Goal: Task Accomplishment & Management: Complete application form

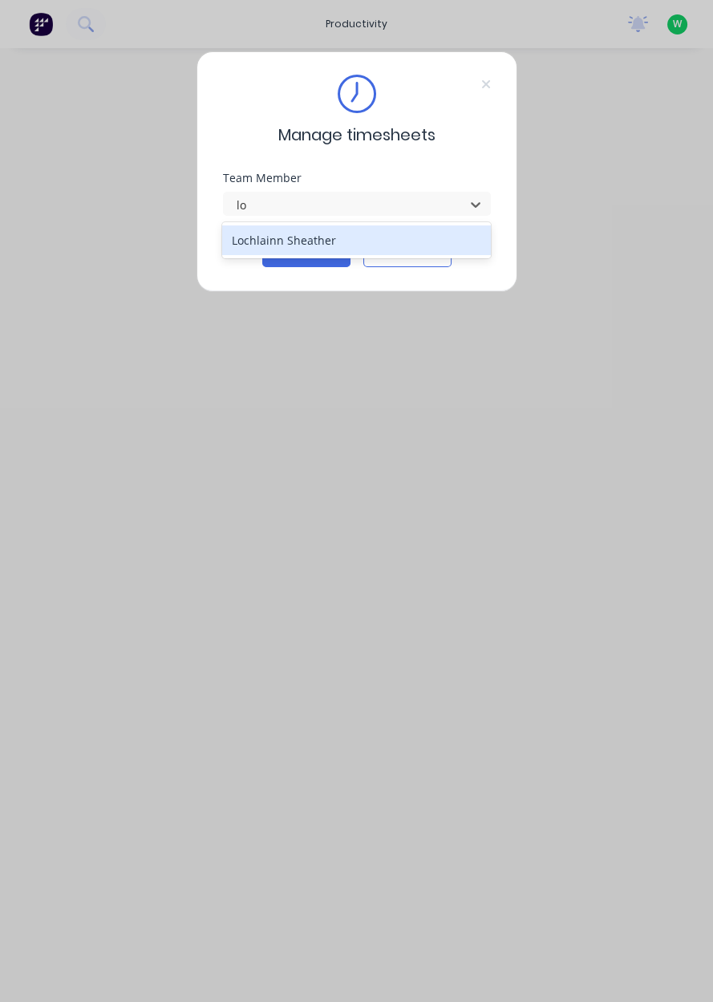
click at [348, 245] on div "Lochlainn Sheather" at bounding box center [356, 240] width 269 height 30
type input "lo"
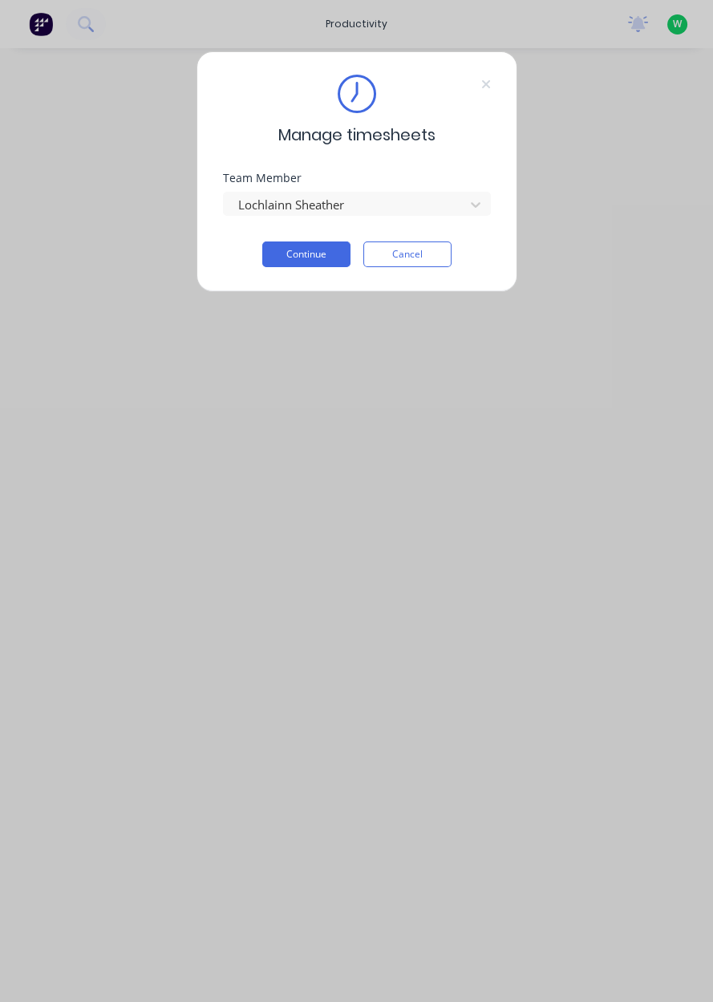
click at [318, 259] on button "Continue" at bounding box center [306, 254] width 88 height 26
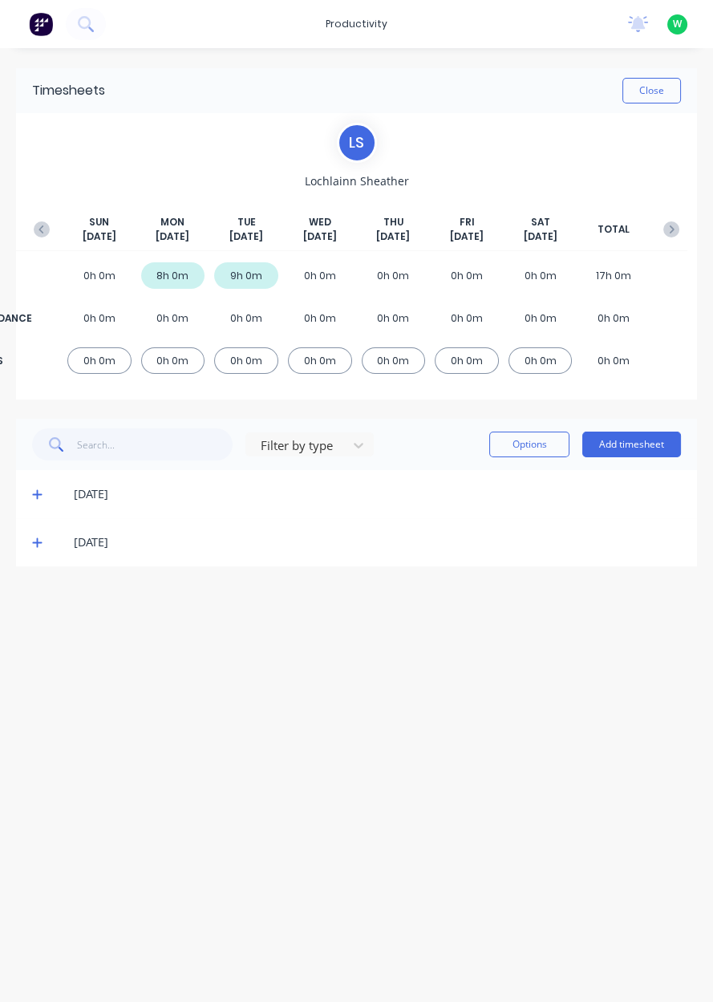
click at [337, 266] on div "0h 0m" at bounding box center [320, 275] width 64 height 26
click at [327, 285] on div "0h 0m" at bounding box center [320, 275] width 64 height 26
click at [636, 436] on button "Add timesheet" at bounding box center [631, 445] width 99 height 26
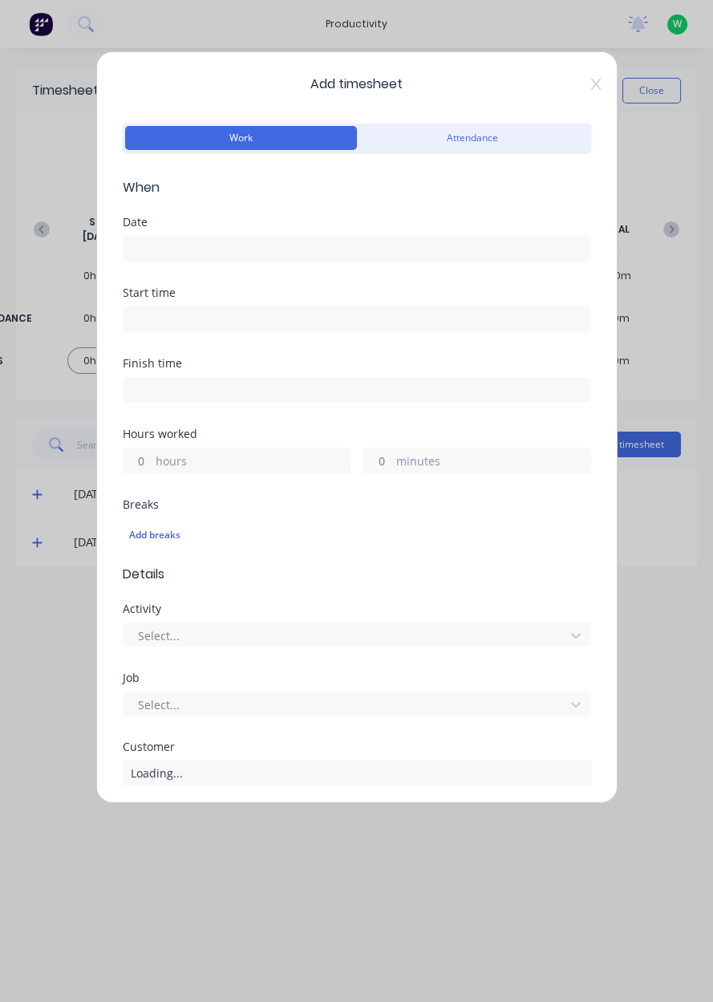
click at [219, 249] on input at bounding box center [357, 249] width 467 height 24
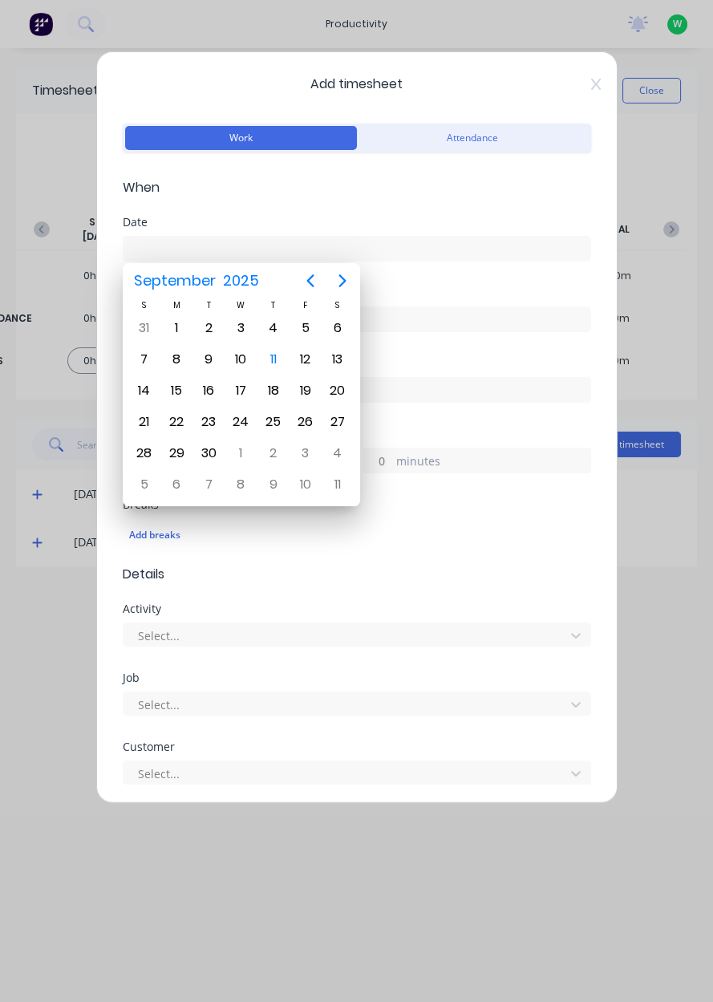
click at [242, 363] on div "10" at bounding box center [241, 359] width 24 height 24
type input "[DATE]"
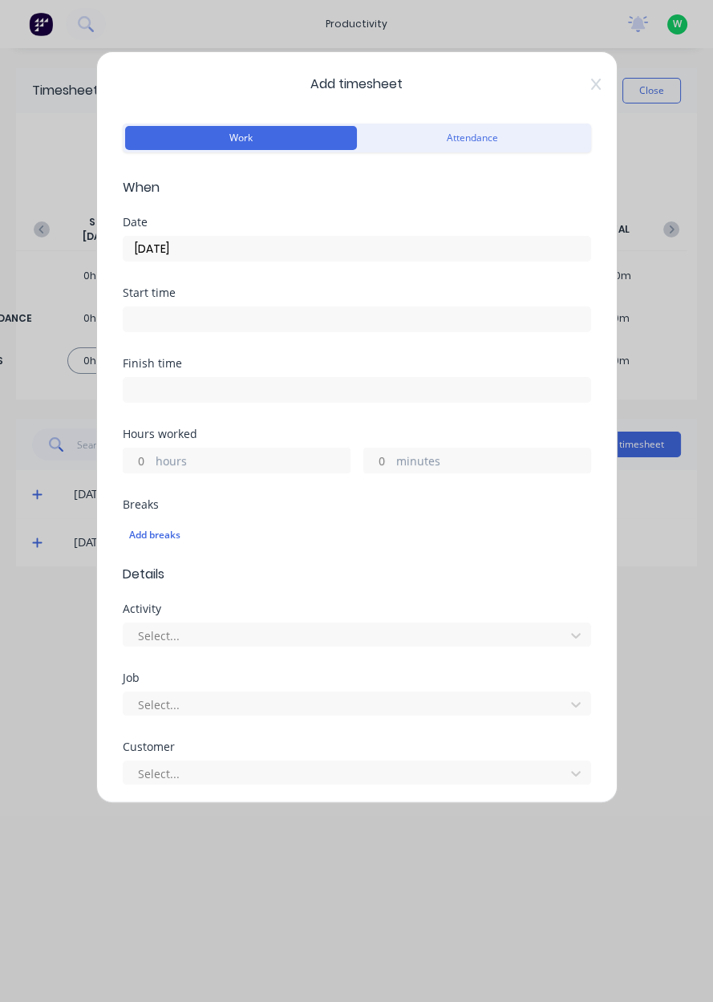
click at [144, 459] on input "hours" at bounding box center [138, 460] width 28 height 24
type input "5"
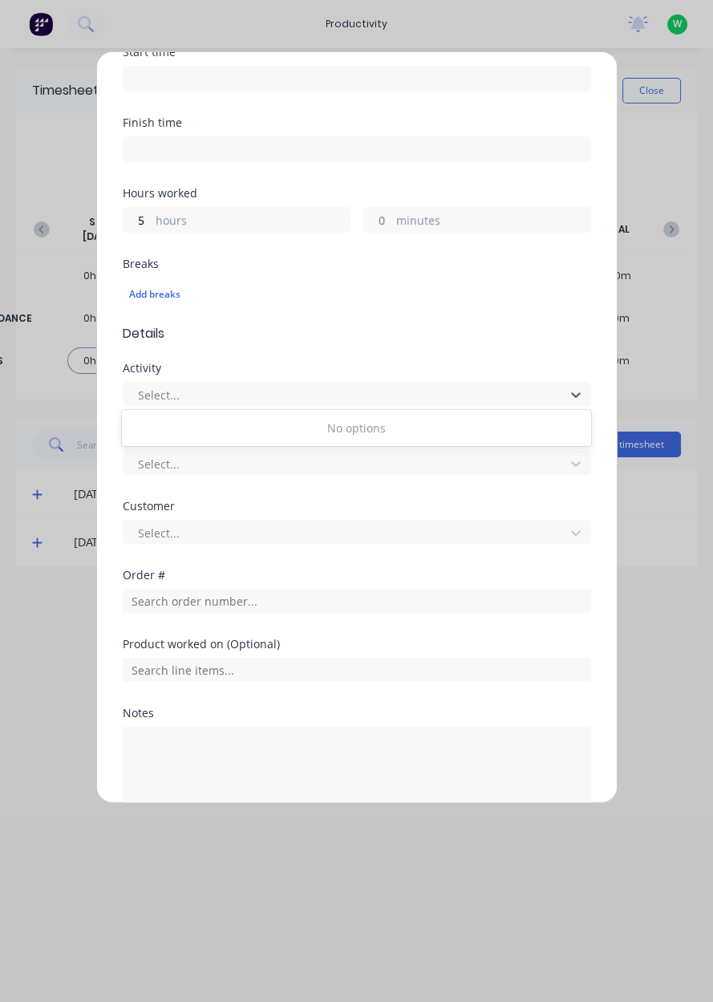
scroll to position [265, 0]
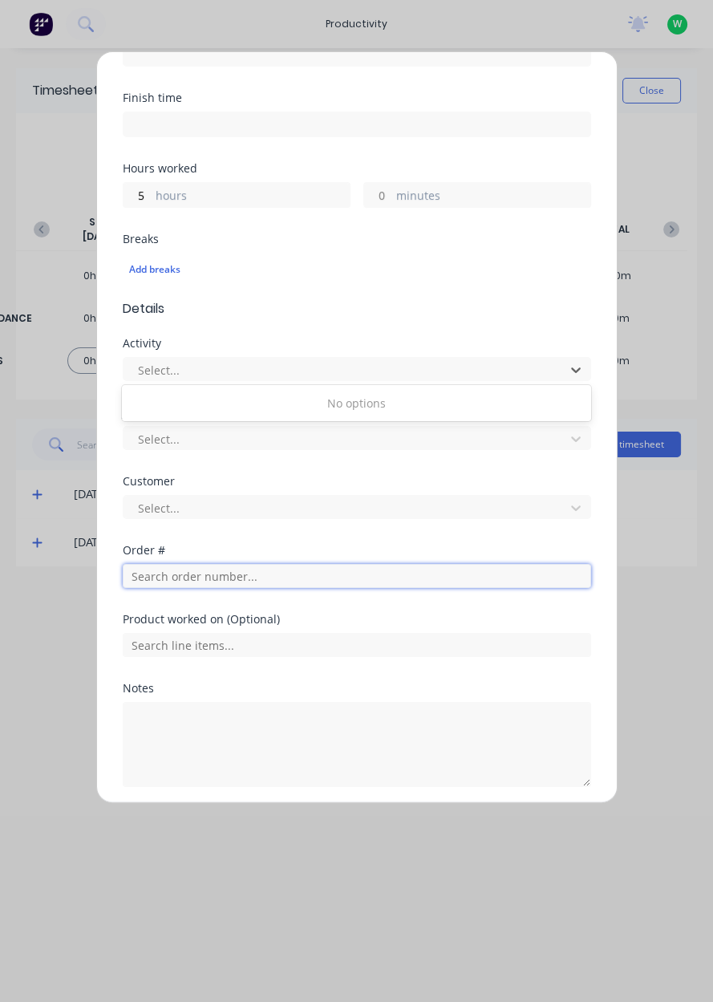
click at [220, 579] on input "text" at bounding box center [357, 576] width 468 height 24
type input "18778"
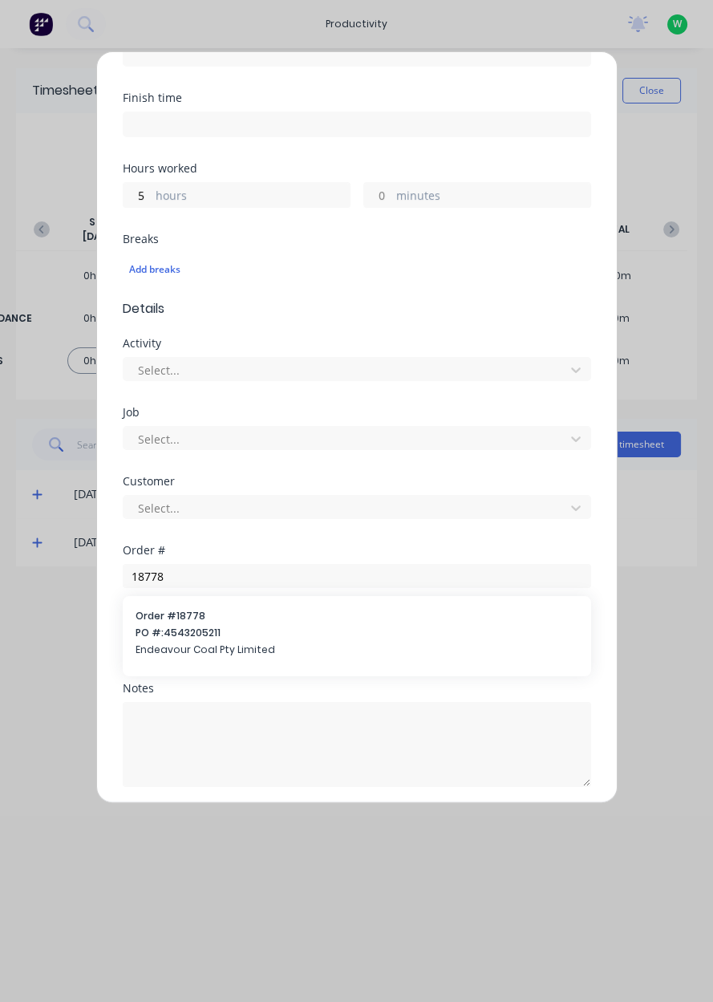
click at [325, 634] on span "PO #: 4543205211" at bounding box center [357, 633] width 443 height 14
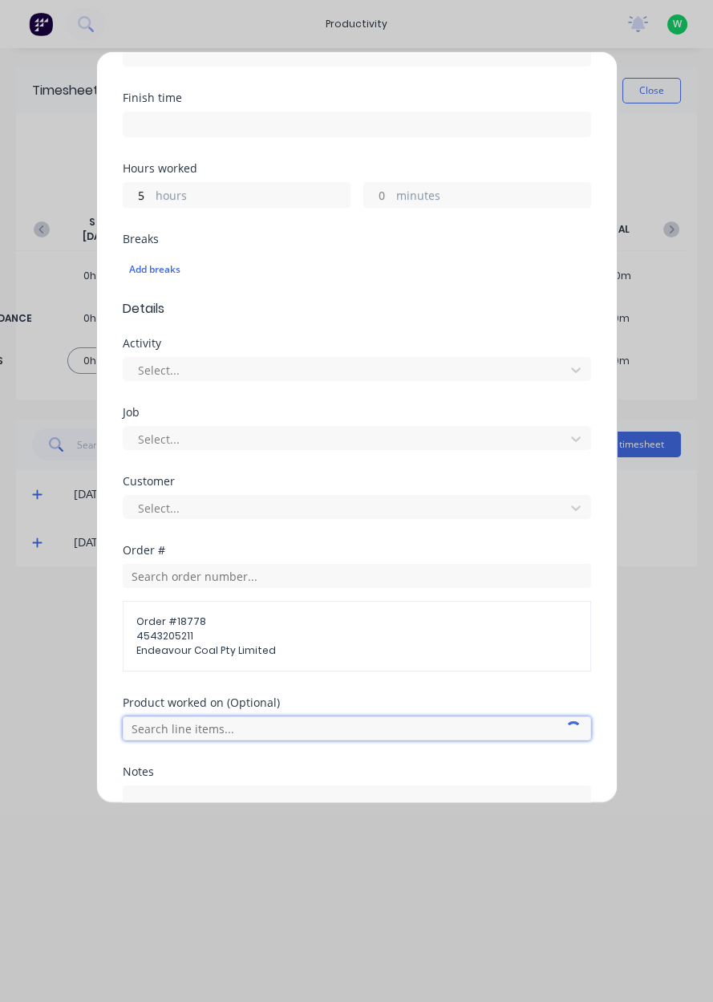
click at [263, 730] on input "text" at bounding box center [357, 728] width 468 height 24
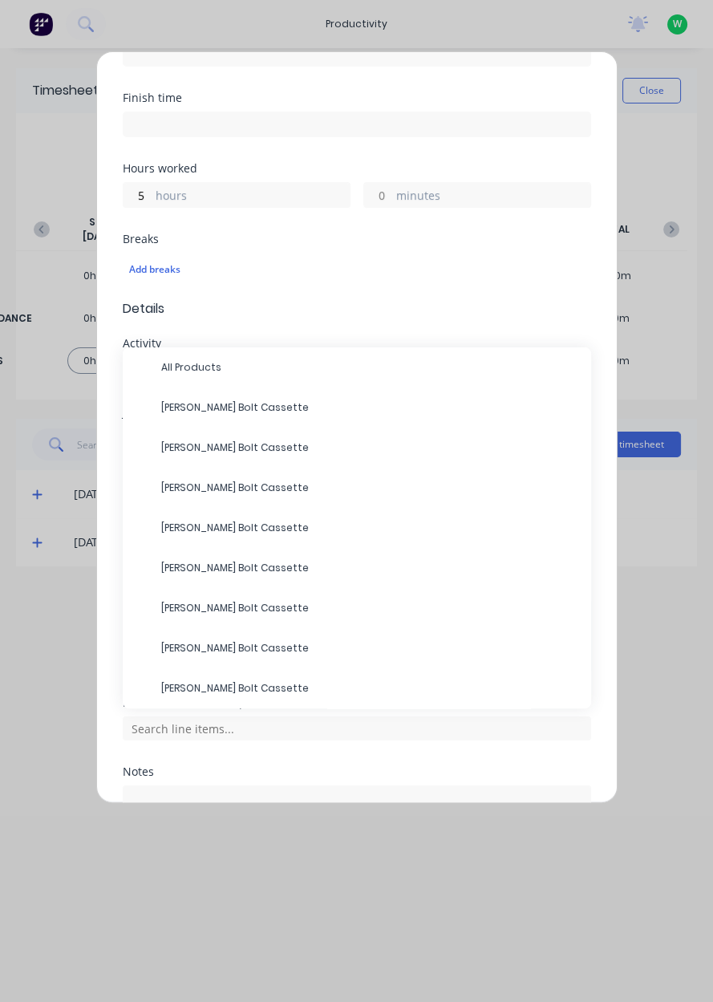
click at [277, 411] on span "[PERSON_NAME] Bolt Cassette" at bounding box center [369, 407] width 417 height 14
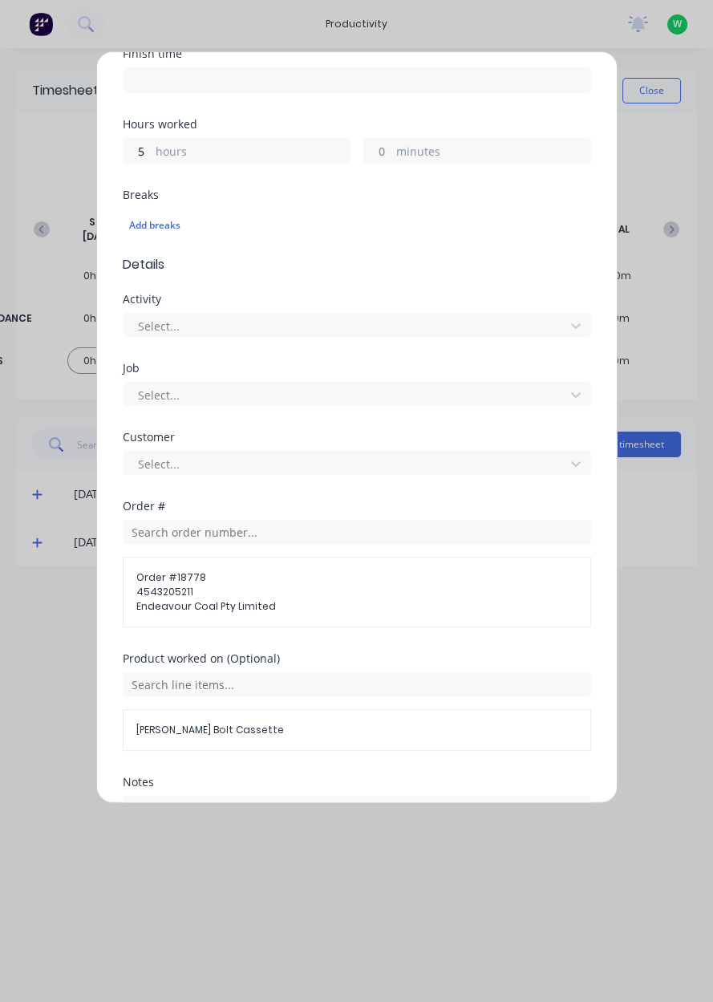
scroll to position [403, 0]
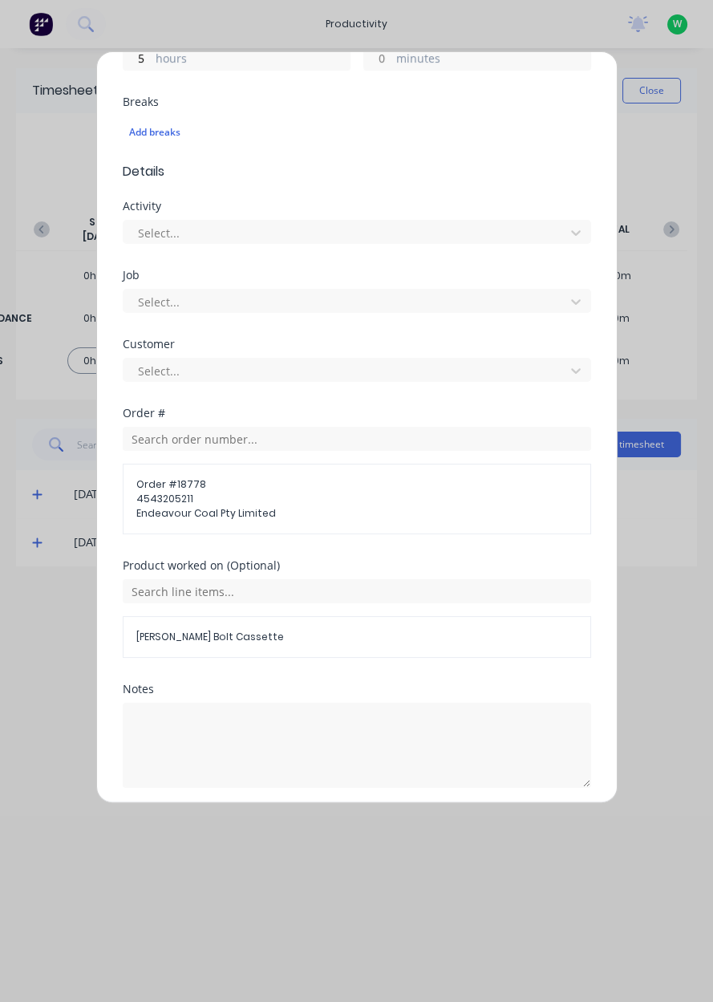
click at [316, 817] on button "Add manual time entry" at bounding box center [318, 826] width 136 height 26
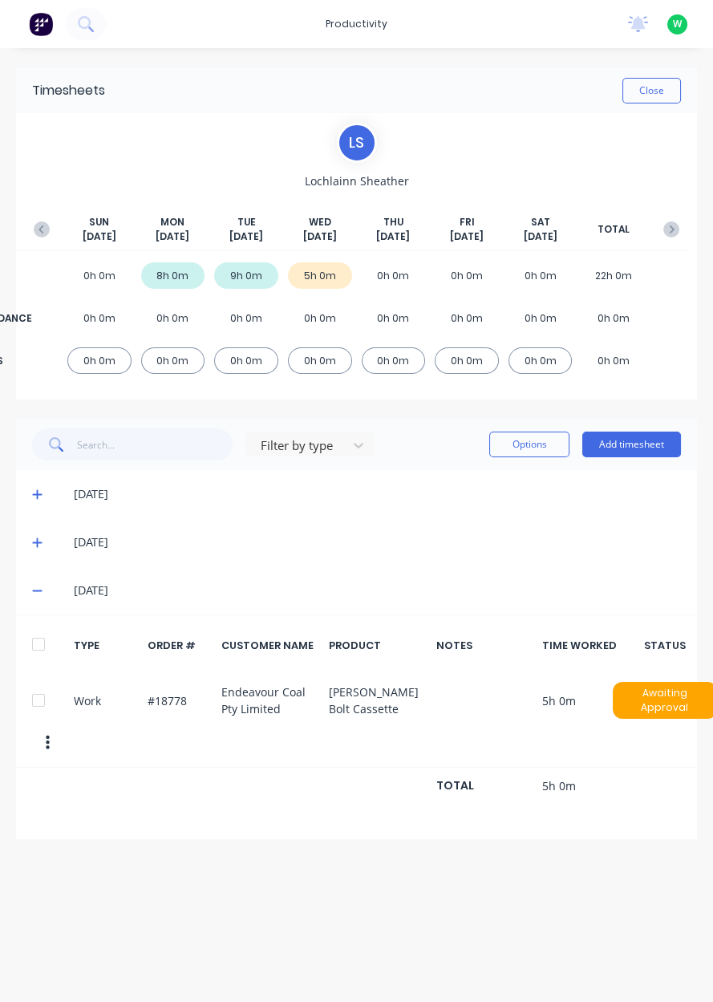
click at [621, 448] on button "Add timesheet" at bounding box center [631, 445] width 99 height 26
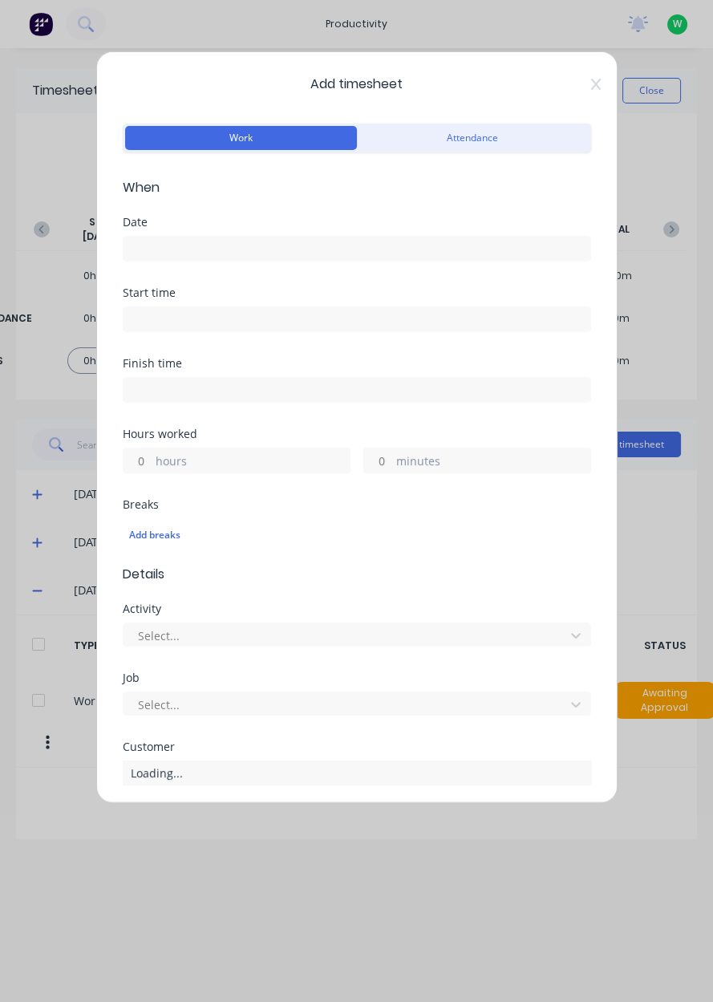
click at [160, 454] on label "hours" at bounding box center [253, 462] width 194 height 20
click at [152, 454] on input "hours" at bounding box center [138, 460] width 28 height 24
type input "2"
click at [226, 246] on input at bounding box center [357, 249] width 467 height 24
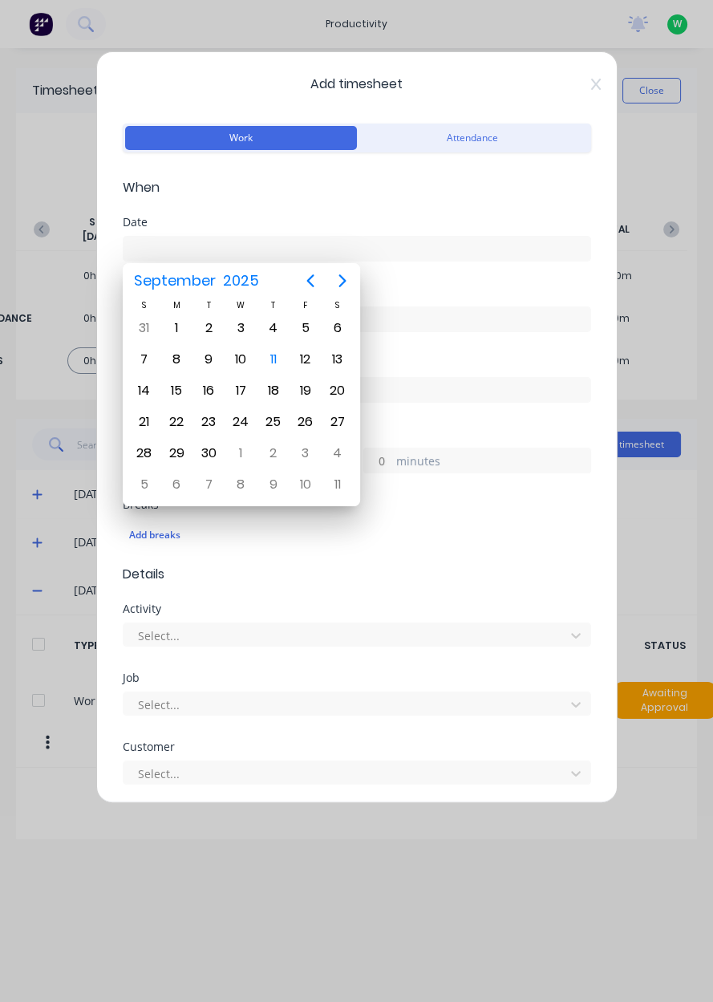
click at [247, 359] on div "10" at bounding box center [241, 359] width 24 height 24
type input "[DATE]"
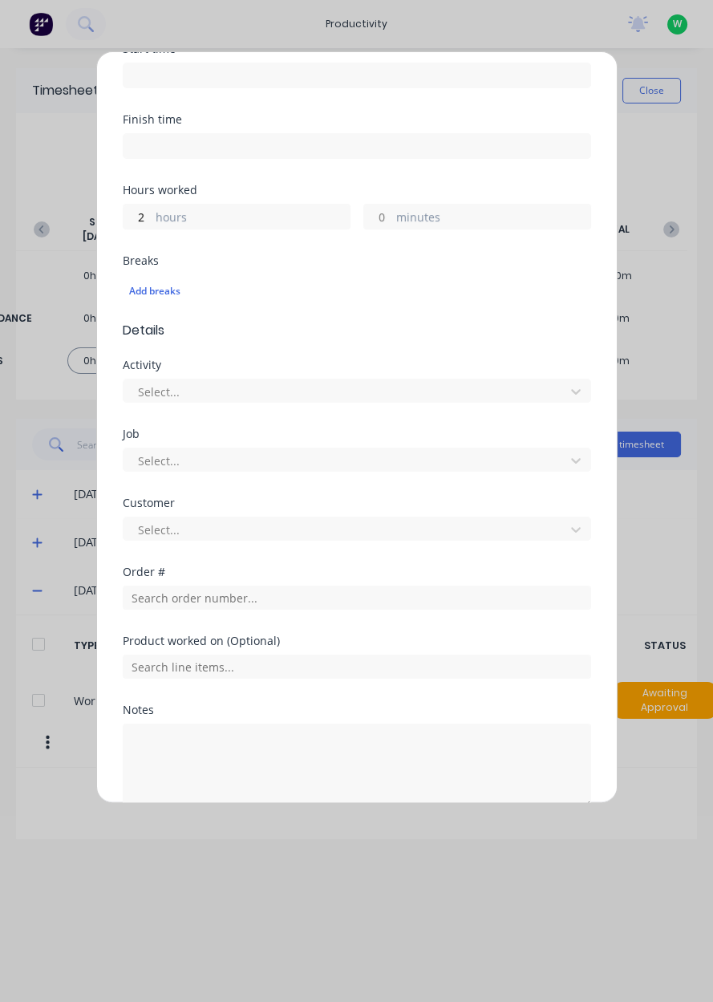
scroll to position [245, 0]
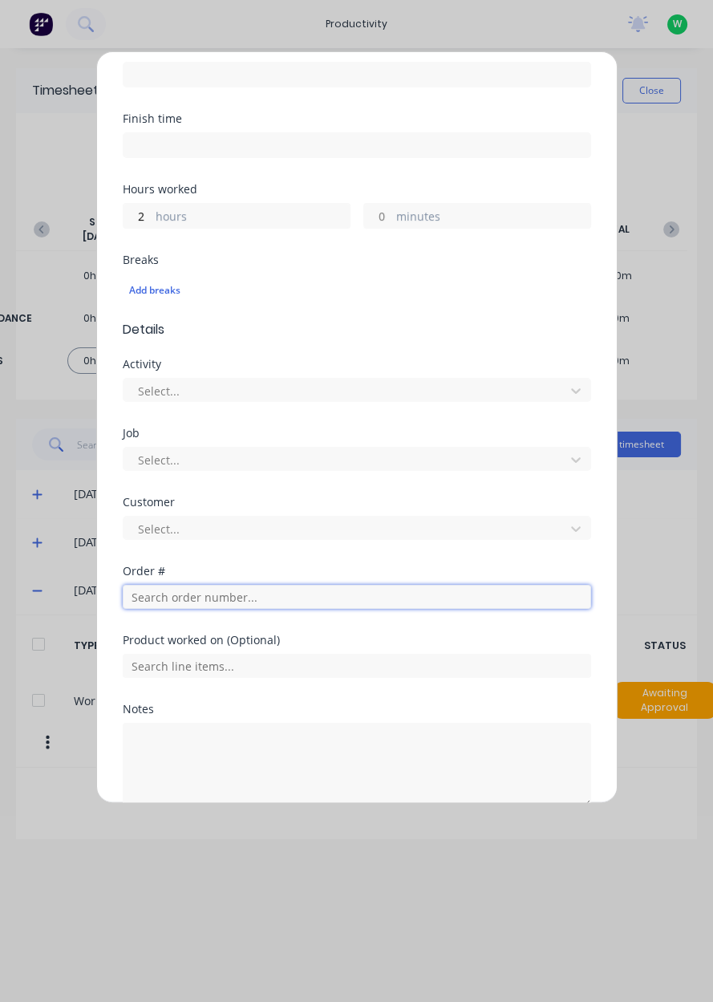
click at [209, 594] on input "text" at bounding box center [357, 597] width 468 height 24
type input "1"
click at [144, 220] on input "2" at bounding box center [138, 216] width 28 height 24
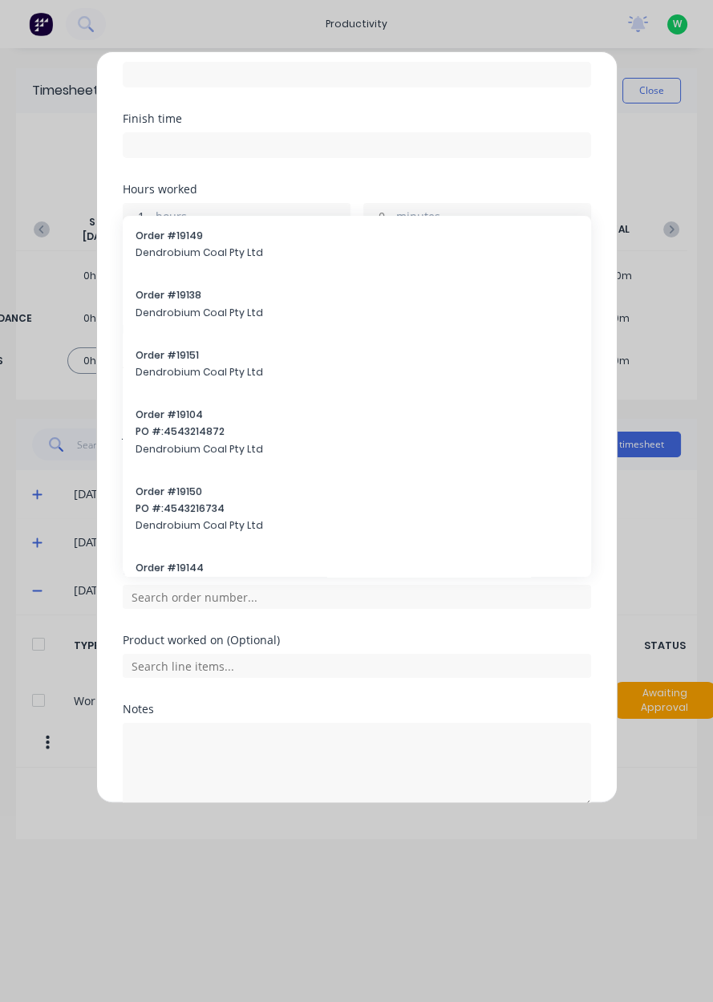
type input "1"
click at [192, 596] on input "text" at bounding box center [357, 597] width 468 height 24
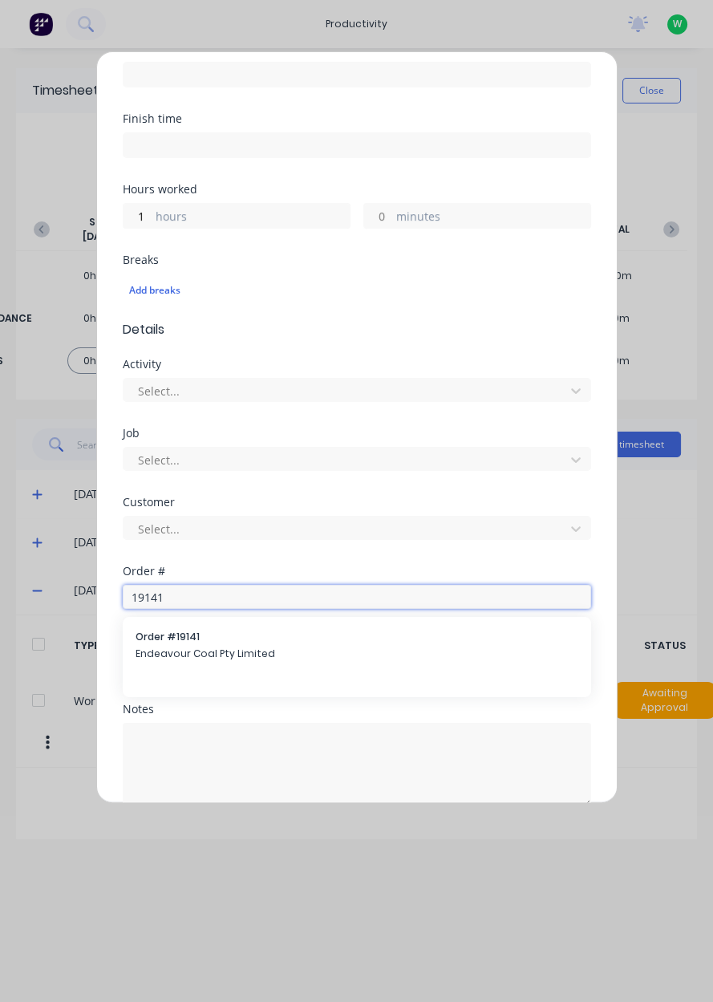
type input "19141"
click at [274, 646] on span "Endeavour Coal Pty Limited" at bounding box center [357, 653] width 443 height 14
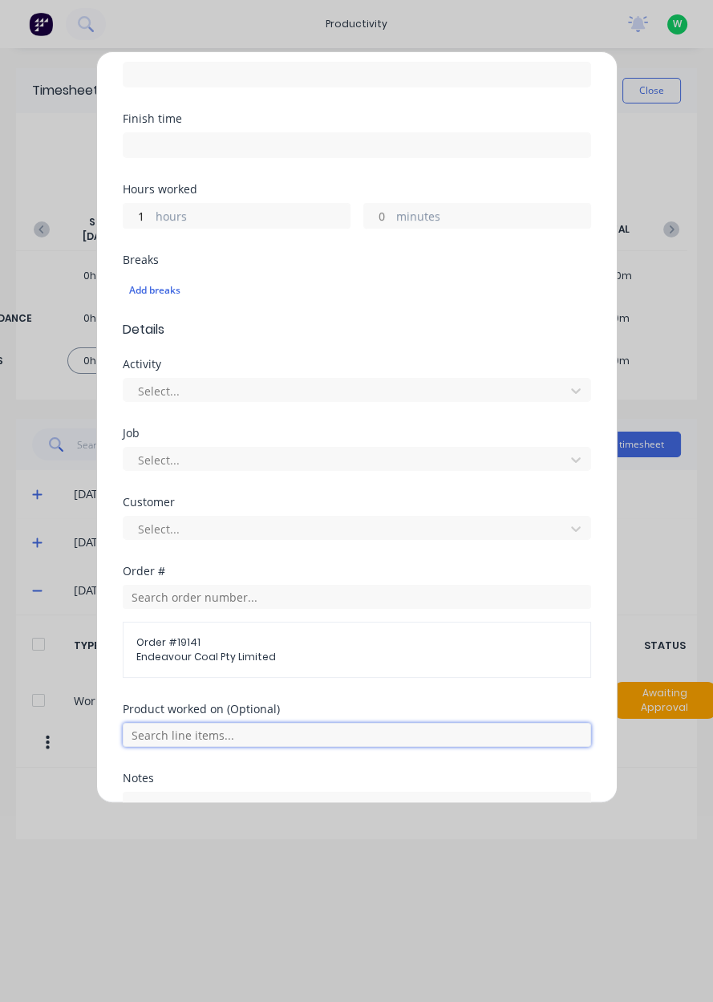
click at [239, 723] on input "text" at bounding box center [357, 735] width 468 height 24
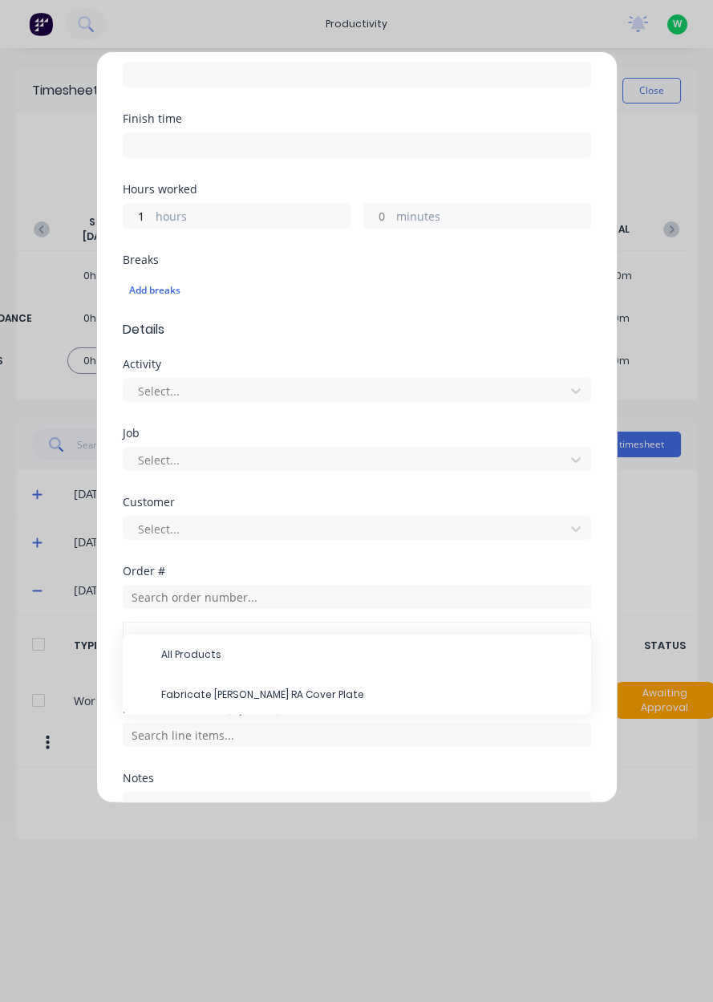
click at [213, 687] on span "Fabricate [PERSON_NAME] RA Cover Plate" at bounding box center [369, 694] width 417 height 14
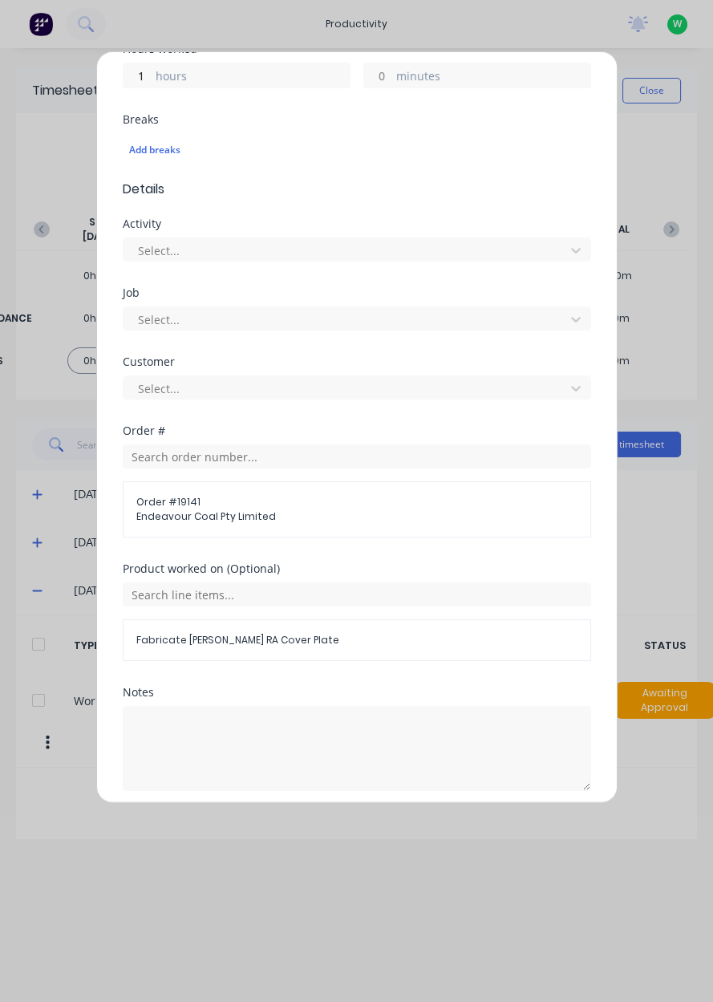
scroll to position [387, 0]
click at [319, 823] on button "Add manual time entry" at bounding box center [318, 827] width 136 height 26
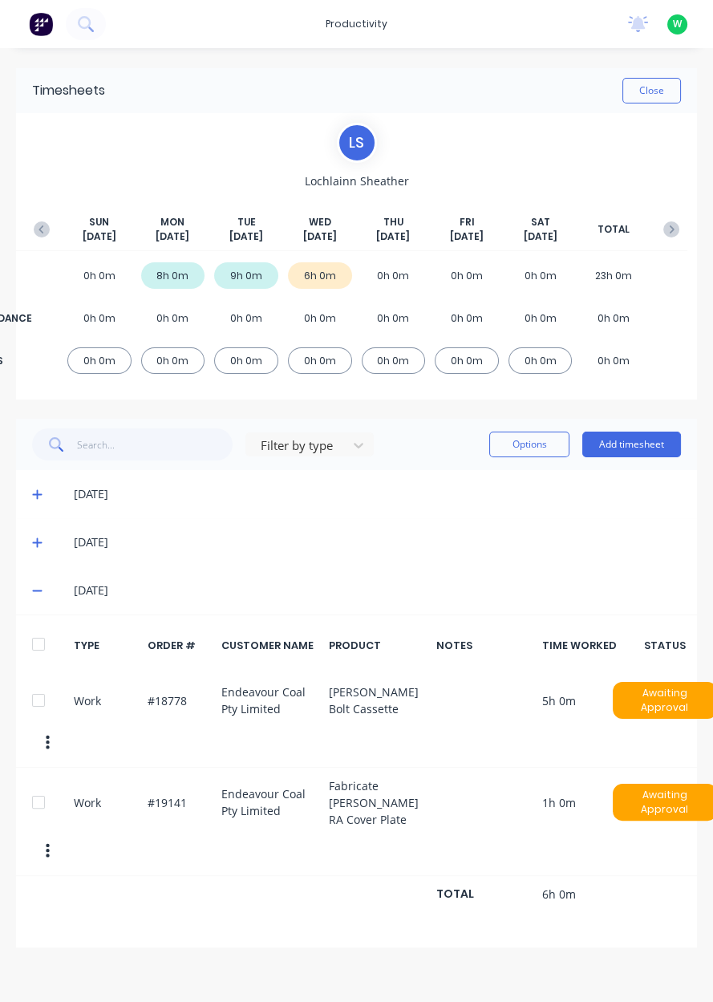
click at [634, 447] on button "Add timesheet" at bounding box center [631, 445] width 99 height 26
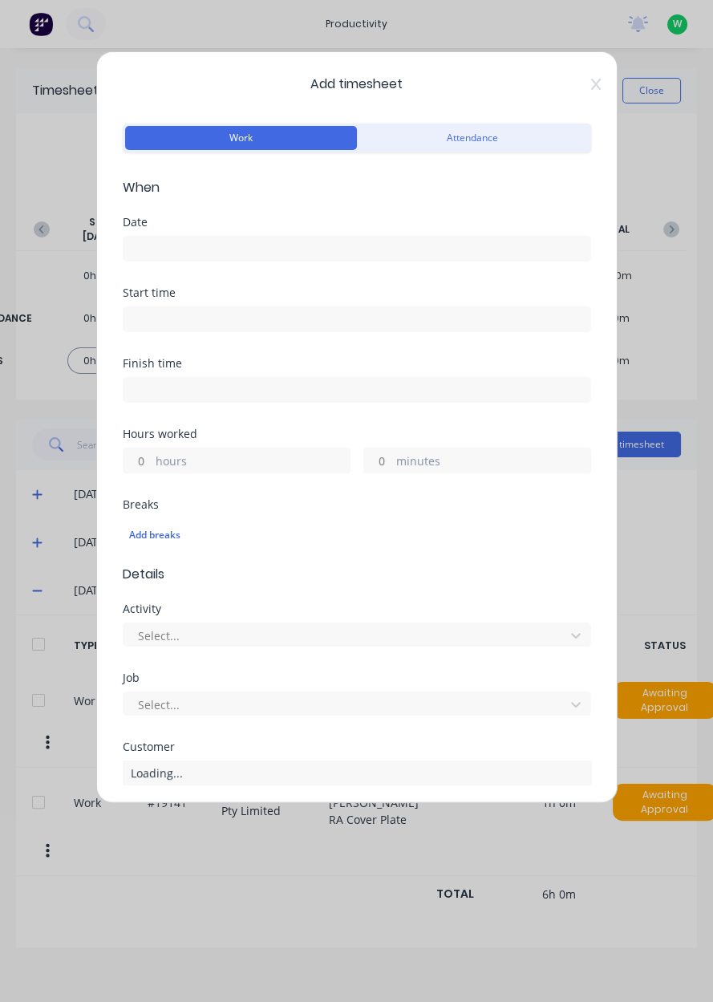
click at [174, 834] on input "text" at bounding box center [357, 841] width 468 height 24
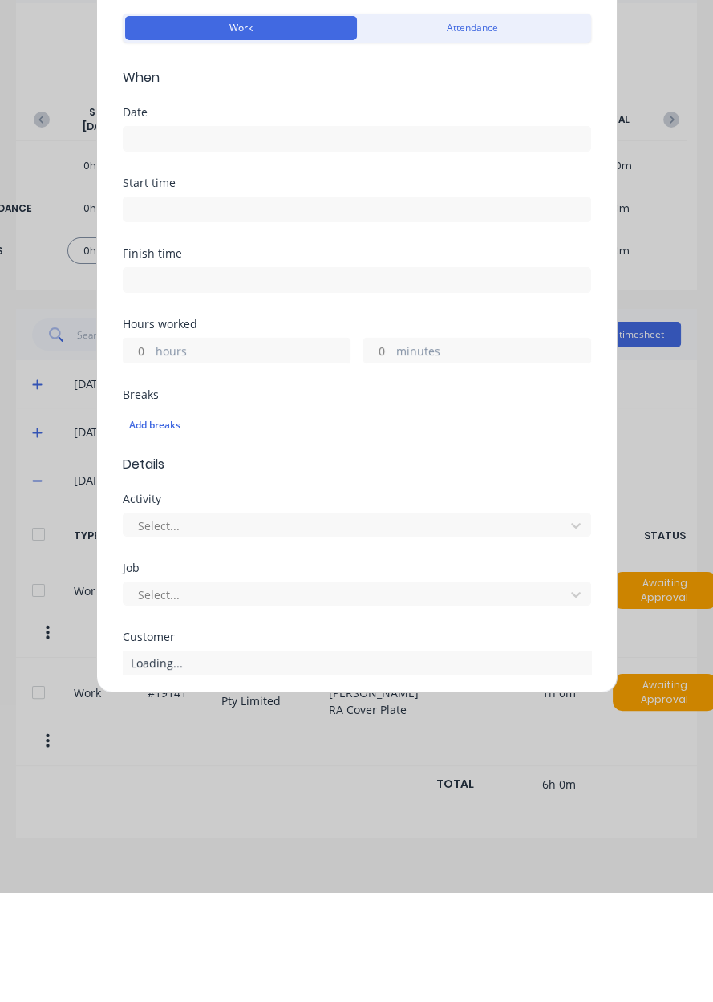
scroll to position [0, 0]
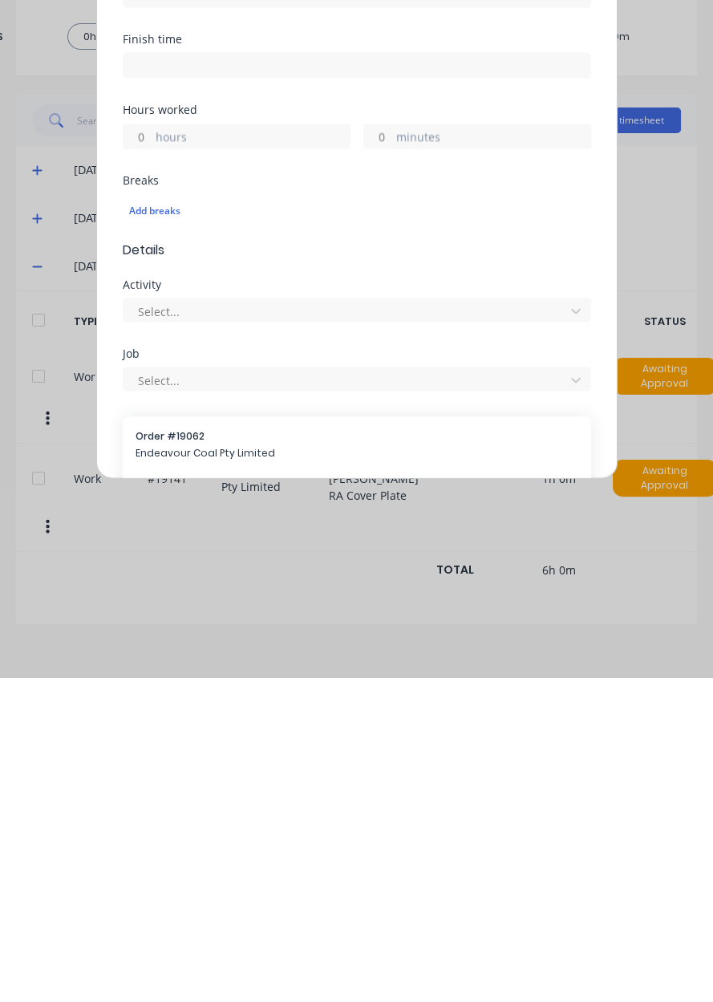
type input "19062"
click at [279, 780] on span "Endeavour Coal Pty Limited" at bounding box center [357, 778] width 443 height 14
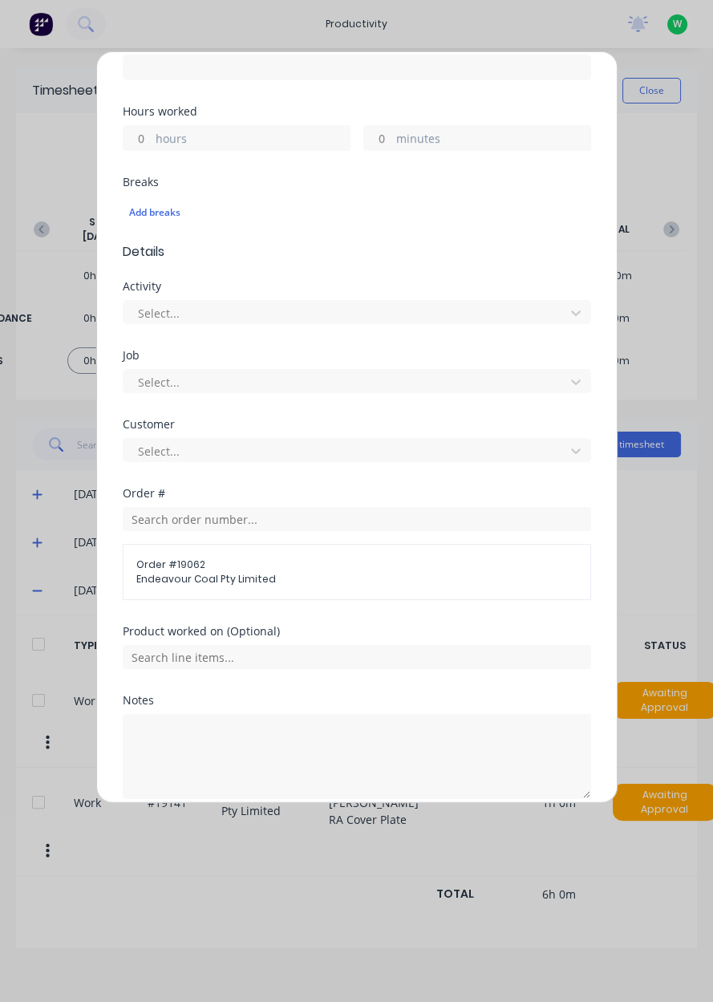
scroll to position [334, 0]
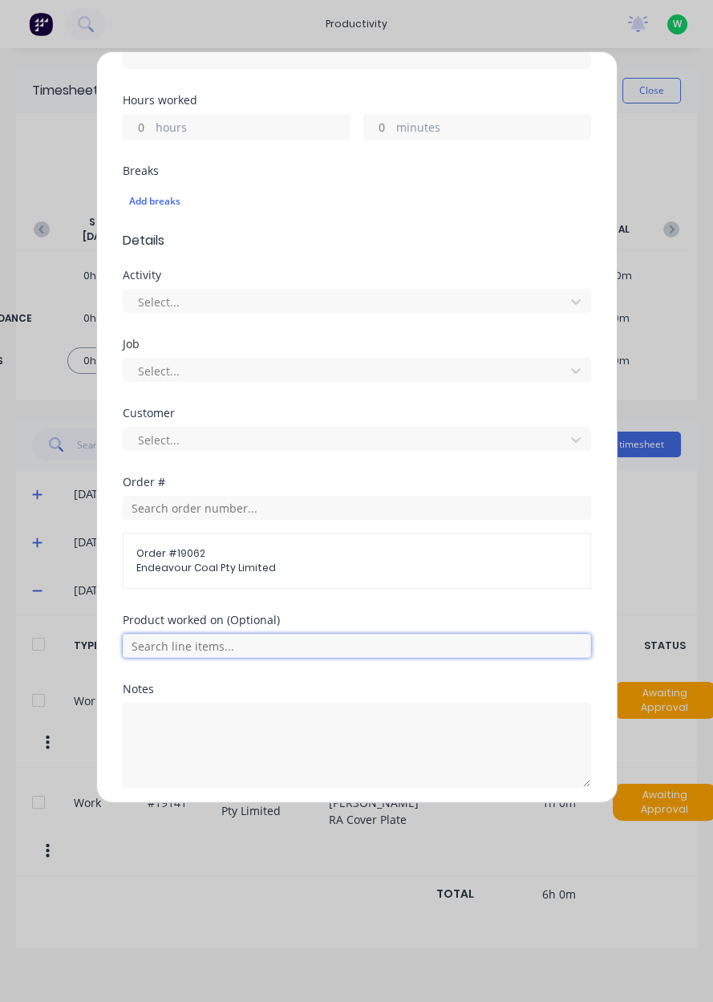
click at [244, 640] on input "text" at bounding box center [357, 646] width 468 height 24
click at [231, 722] on span "Spares pod hinges" at bounding box center [369, 726] width 417 height 14
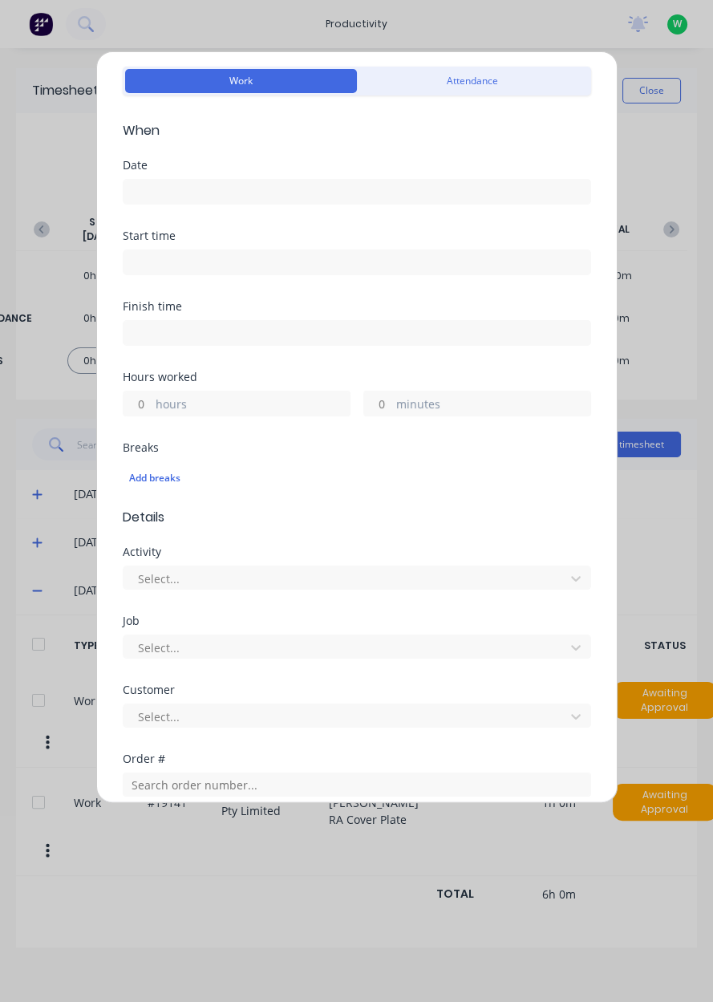
scroll to position [55, 0]
click at [158, 399] on label "hours" at bounding box center [253, 407] width 194 height 20
click at [152, 399] on input "hours" at bounding box center [138, 405] width 28 height 24
type input "1"
click at [183, 191] on input at bounding box center [357, 193] width 467 height 24
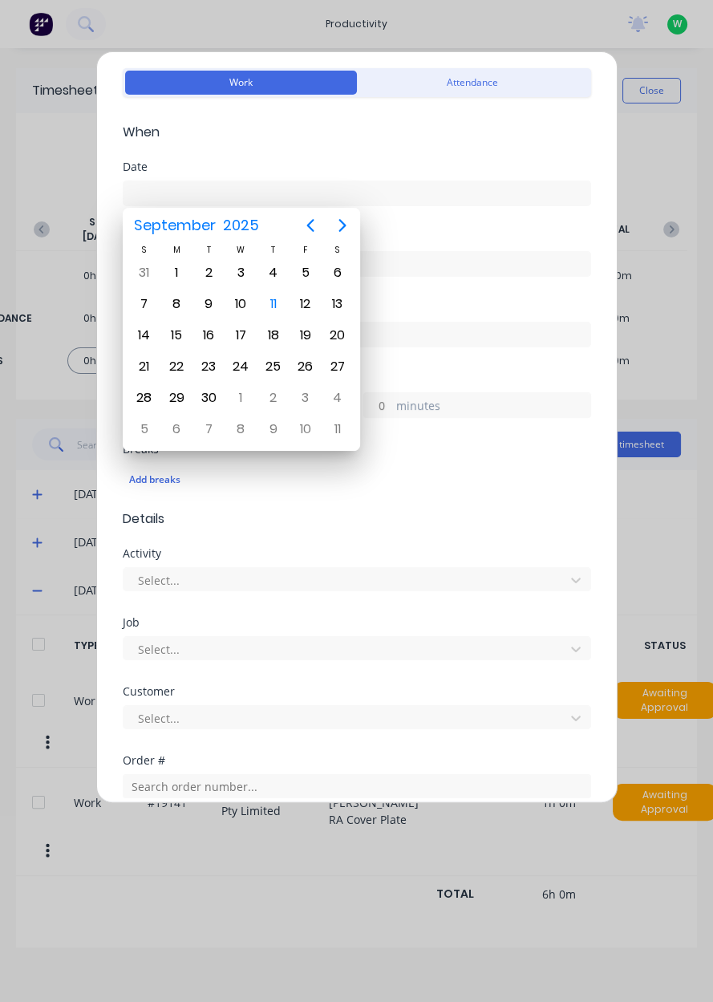
click at [241, 305] on div "10" at bounding box center [241, 304] width 24 height 24
type input "[DATE]"
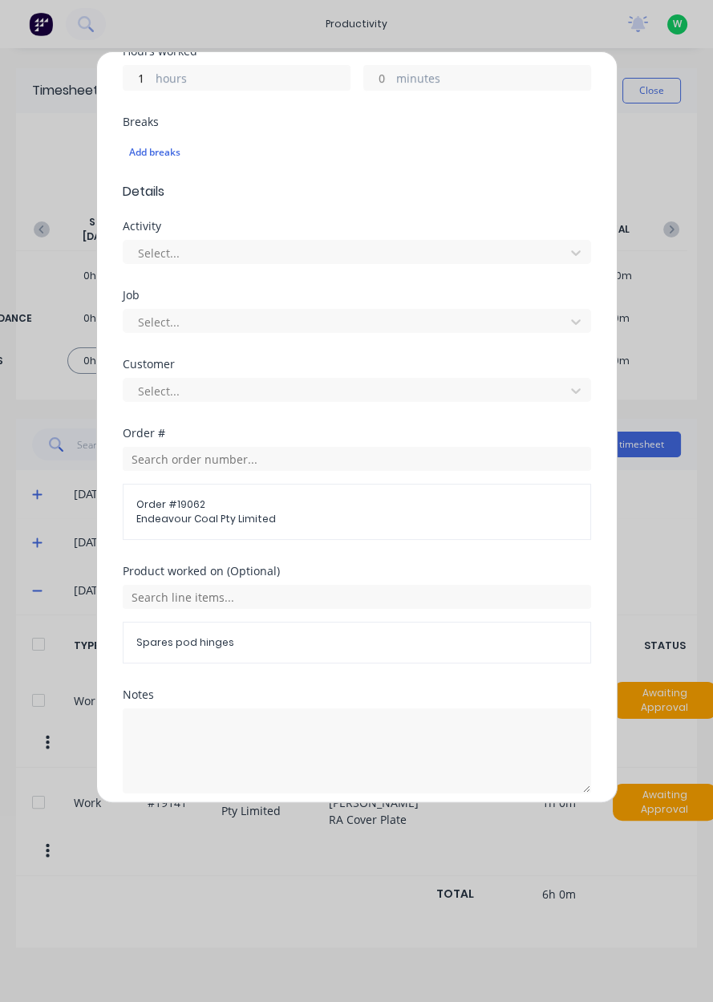
scroll to position [387, 0]
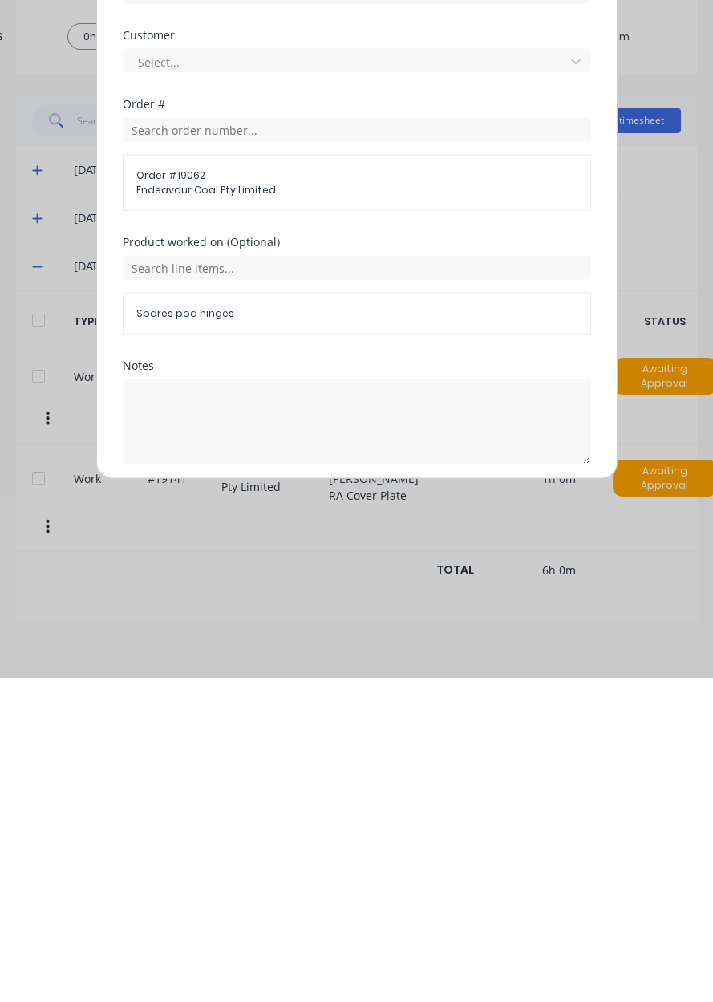
click at [339, 825] on button "Add manual time entry" at bounding box center [318, 827] width 136 height 26
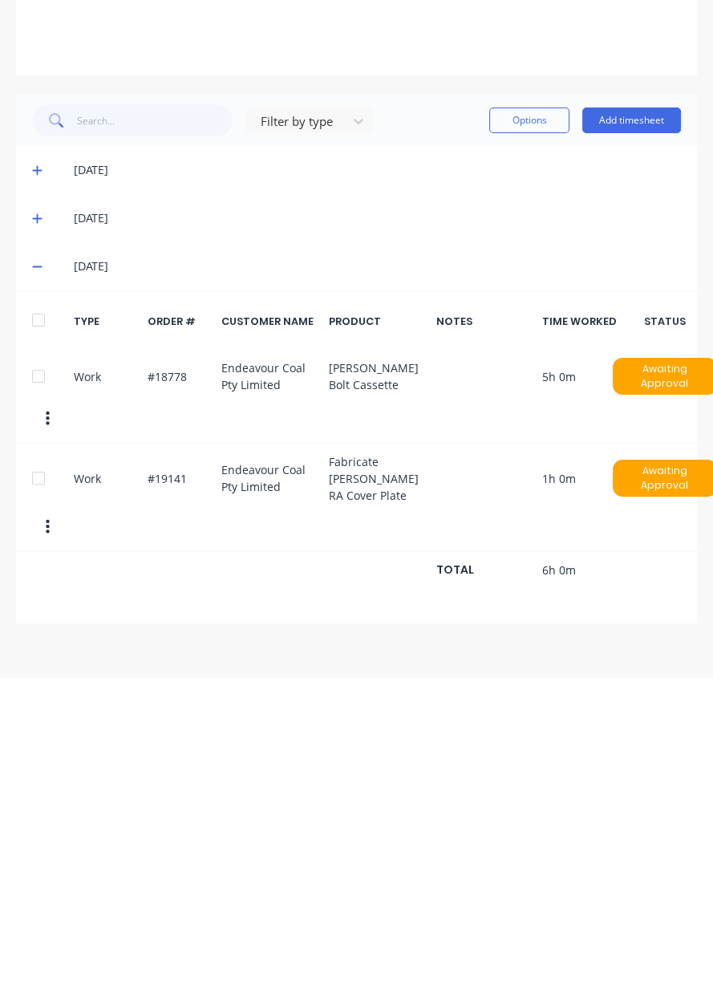
scroll to position [0, 0]
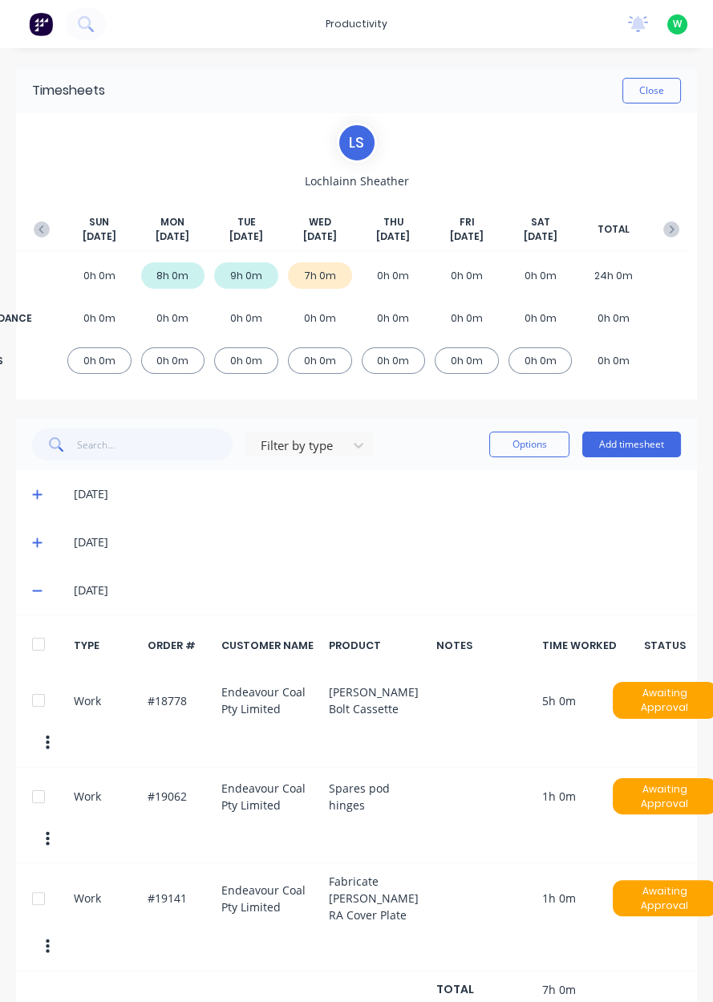
click at [36, 492] on icon at bounding box center [37, 495] width 10 height 10
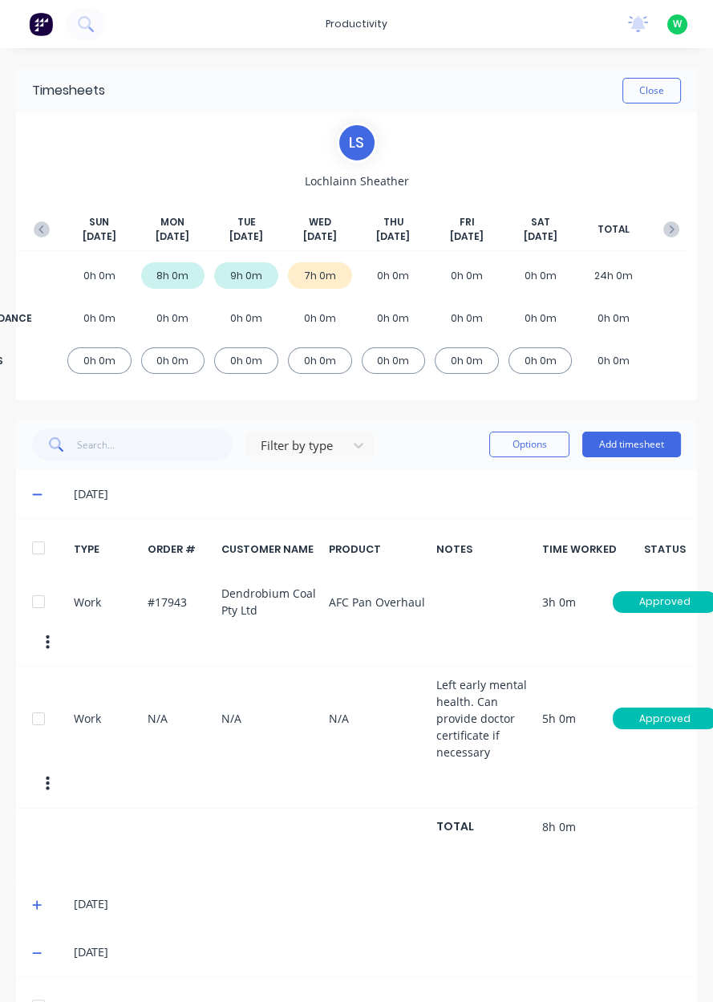
click at [36, 494] on icon at bounding box center [37, 495] width 10 height 2
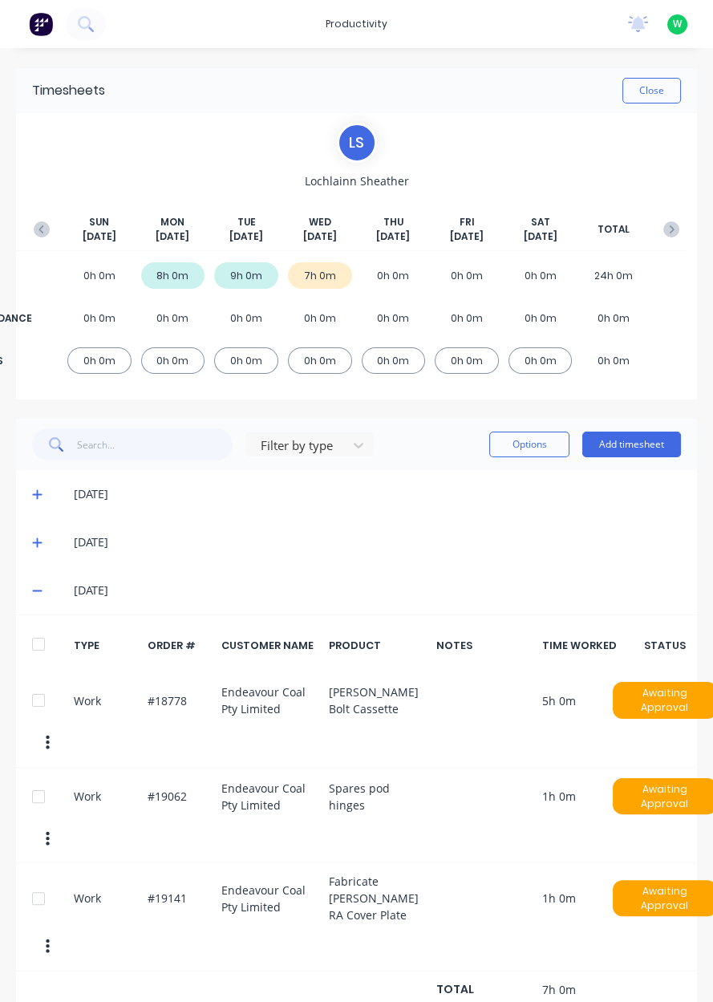
click at [630, 440] on button "Add timesheet" at bounding box center [631, 445] width 99 height 26
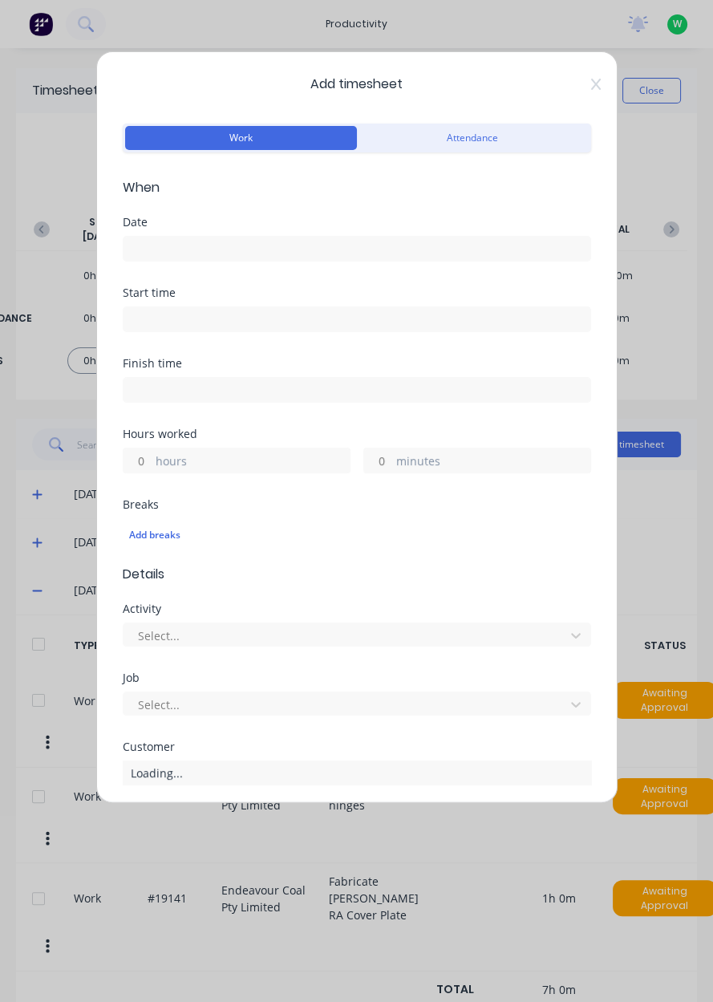
click at [154, 837] on input "text" at bounding box center [357, 841] width 468 height 24
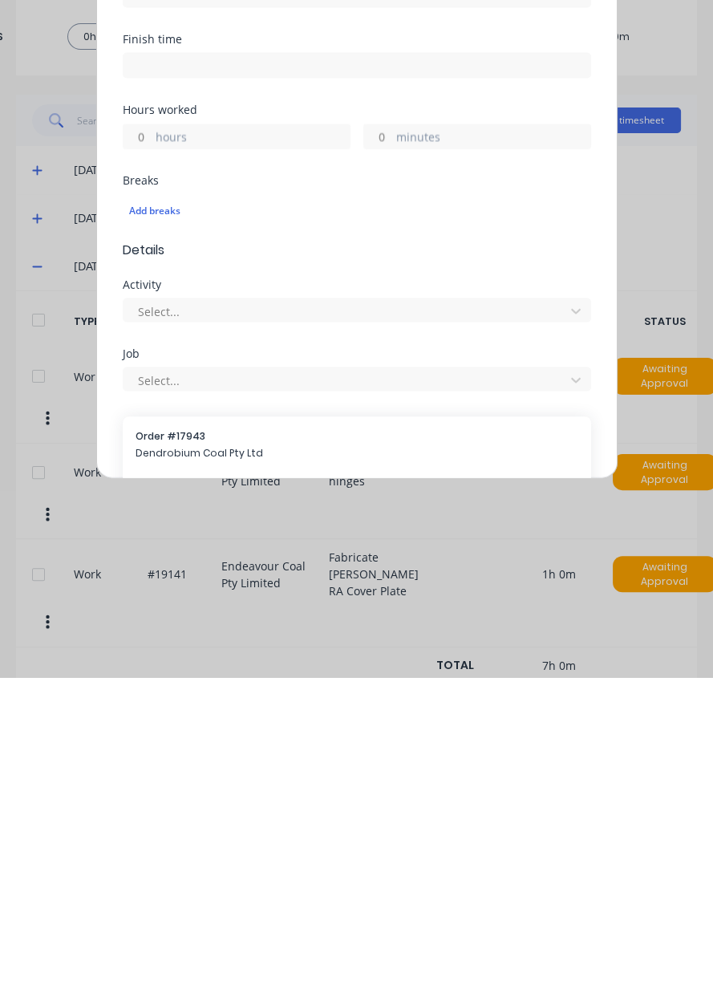
type input "17943"
click at [289, 771] on span "Dendrobium Coal Pty Ltd" at bounding box center [357, 778] width 443 height 14
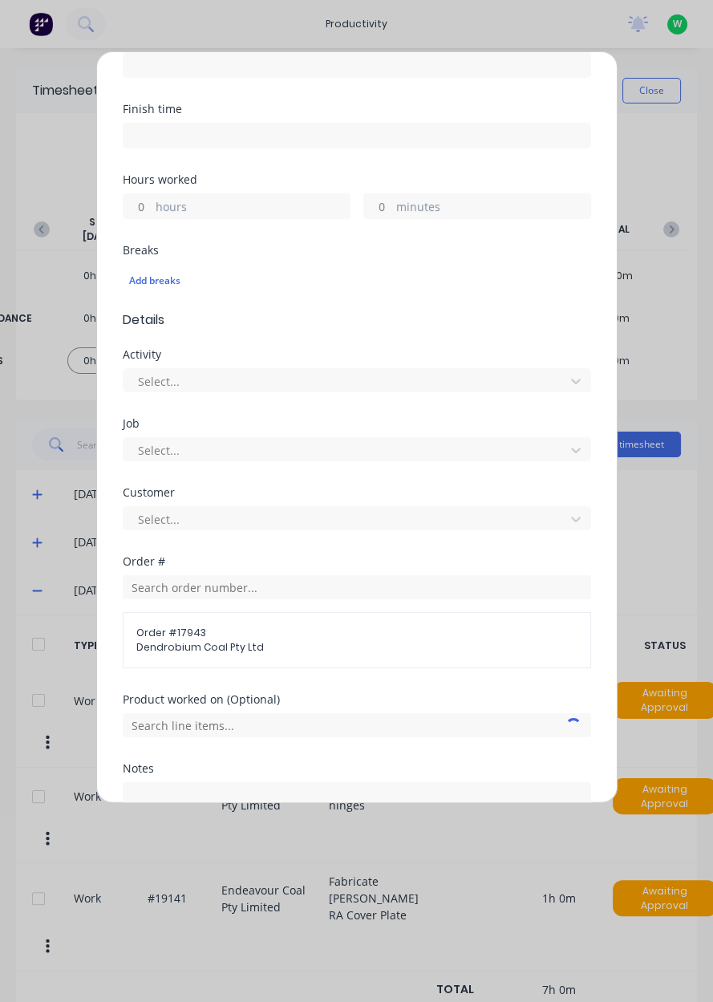
scroll to position [253, 0]
click at [276, 719] on input "text" at bounding box center [357, 726] width 468 height 24
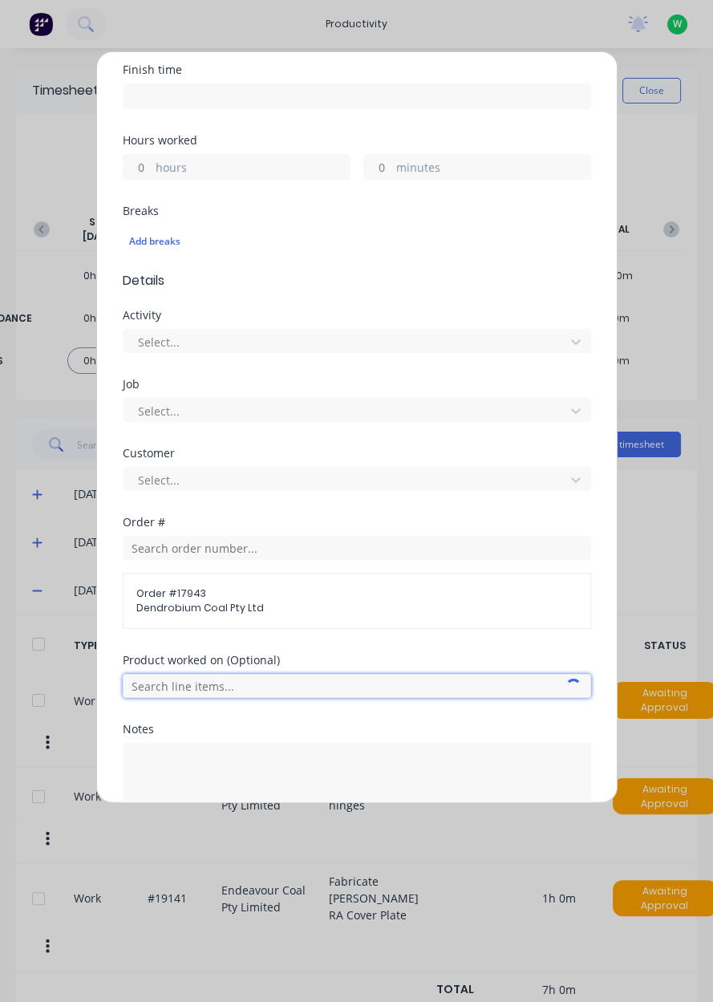
scroll to position [334, 0]
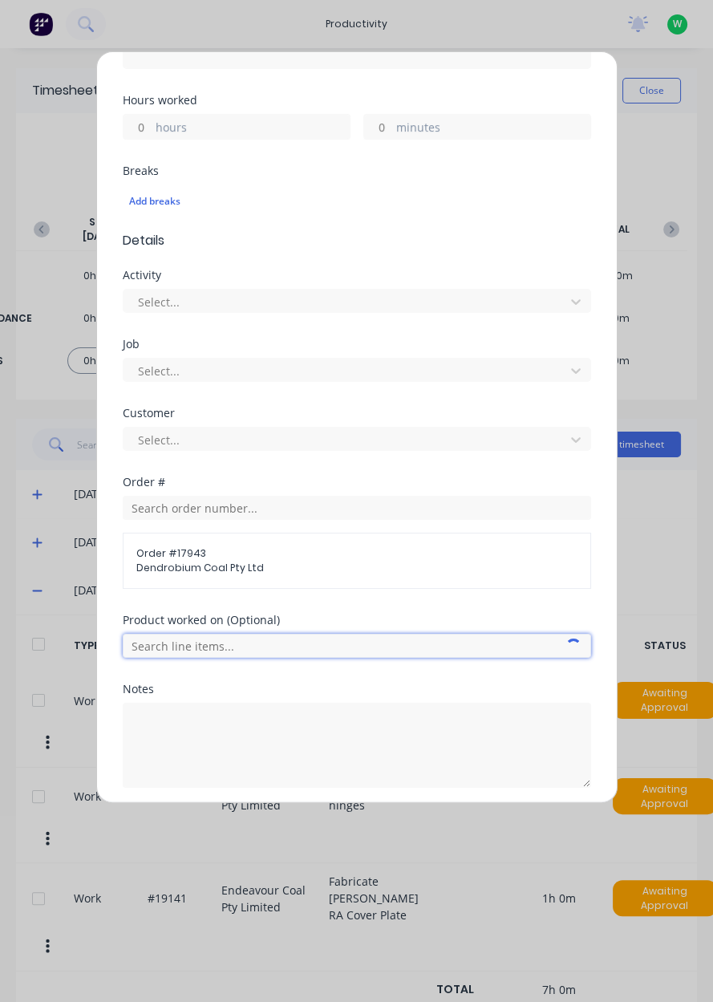
click at [321, 638] on input "text" at bounding box center [357, 646] width 468 height 24
click at [339, 646] on input "text" at bounding box center [357, 646] width 468 height 24
click at [326, 649] on input "text" at bounding box center [357, 646] width 468 height 24
click at [262, 723] on span "AFC Pan Overhaul" at bounding box center [369, 726] width 417 height 14
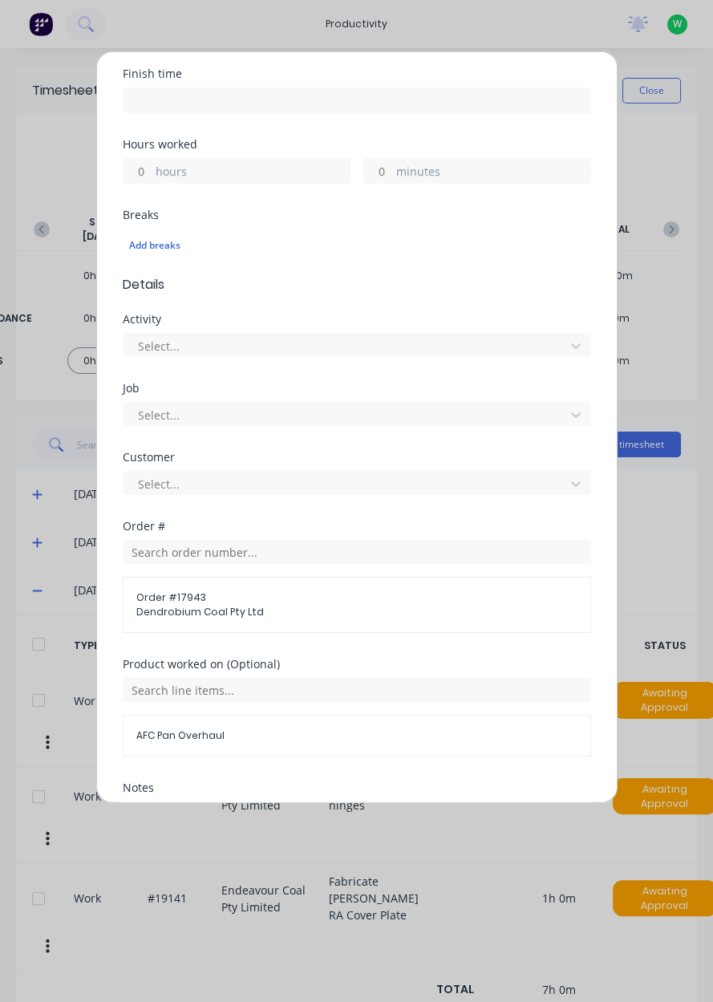
scroll to position [293, 0]
click at [142, 168] on input "hours" at bounding box center [138, 168] width 28 height 24
type input "2"
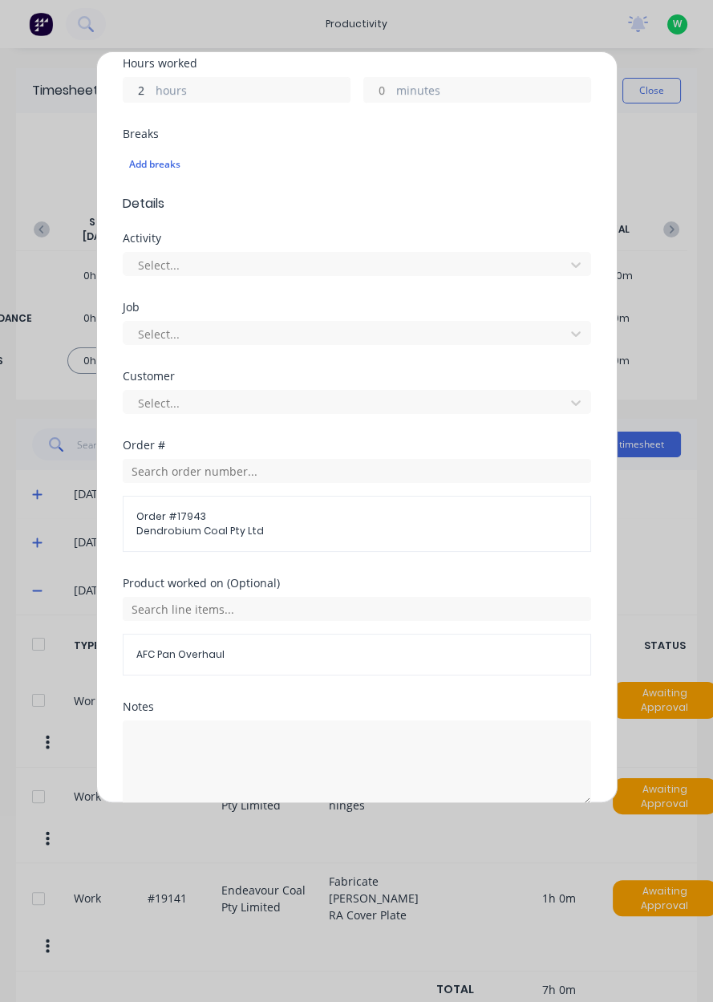
scroll to position [387, 0]
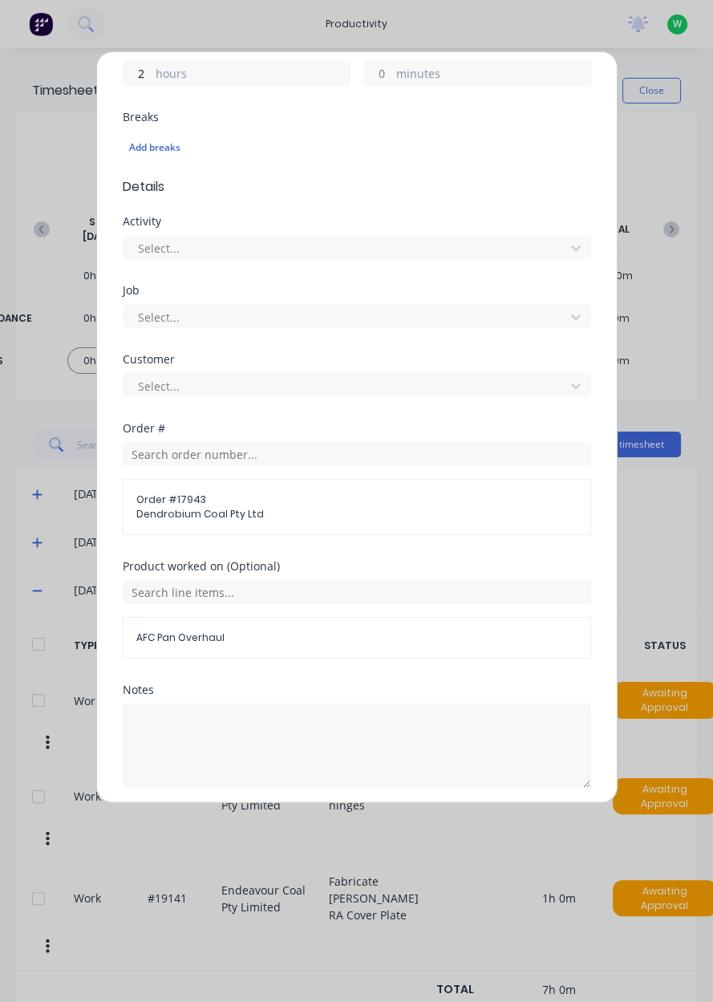
click at [332, 800] on div "Notes" at bounding box center [357, 749] width 468 height 130
click at [318, 820] on button "Add manual time entry" at bounding box center [318, 827] width 136 height 26
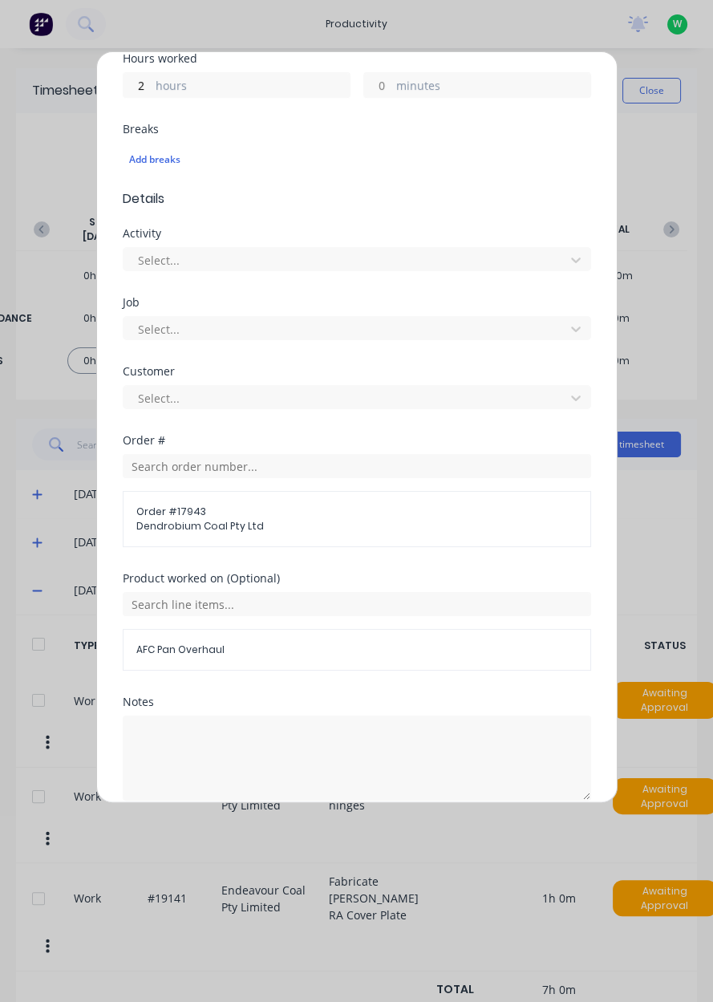
scroll to position [399, 0]
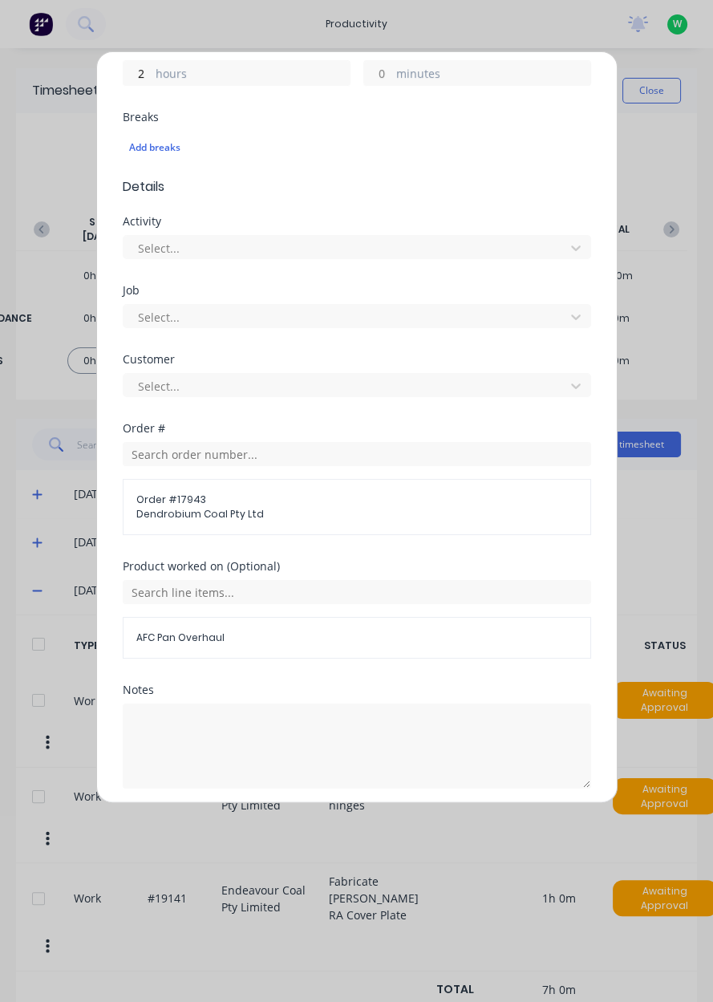
click at [334, 824] on button "Add manual time entry" at bounding box center [318, 827] width 136 height 26
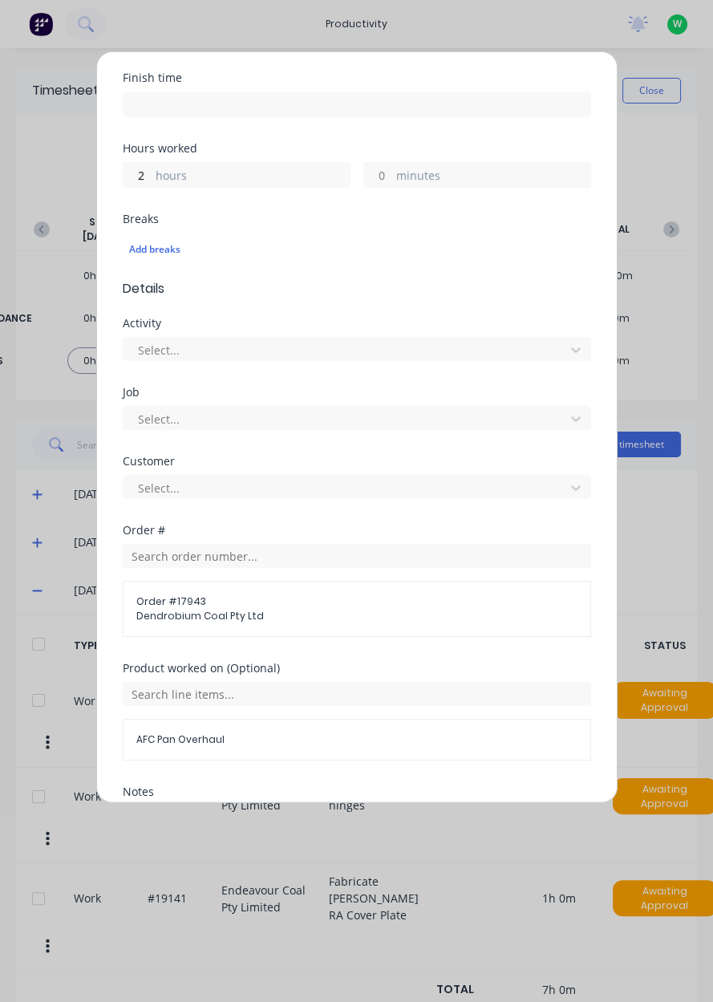
scroll to position [0, 0]
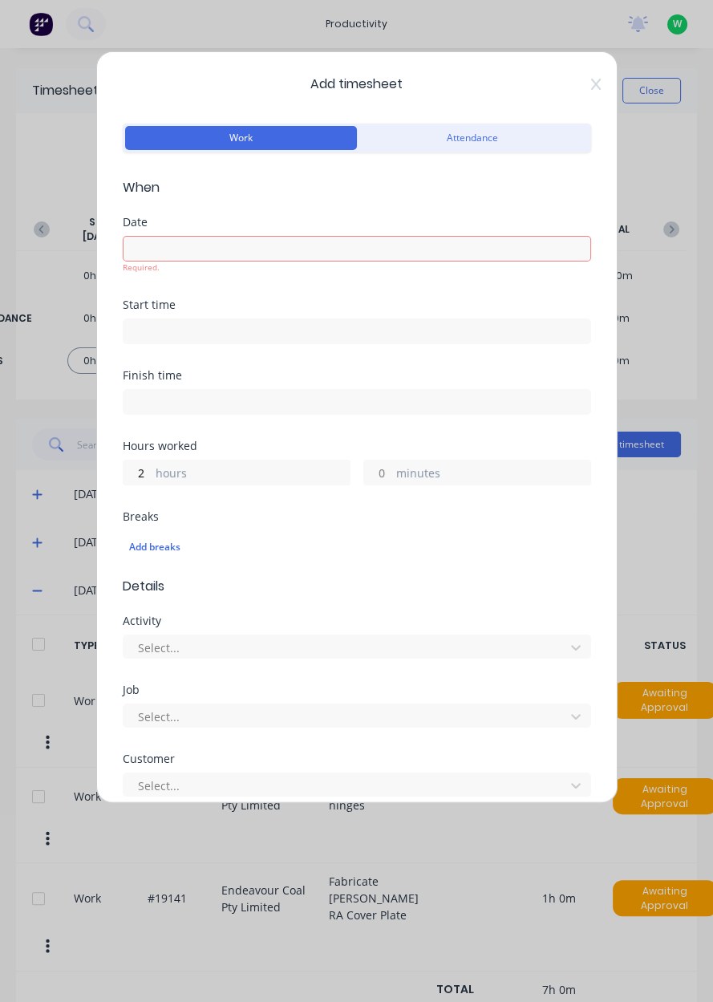
click at [277, 243] on input at bounding box center [357, 249] width 467 height 24
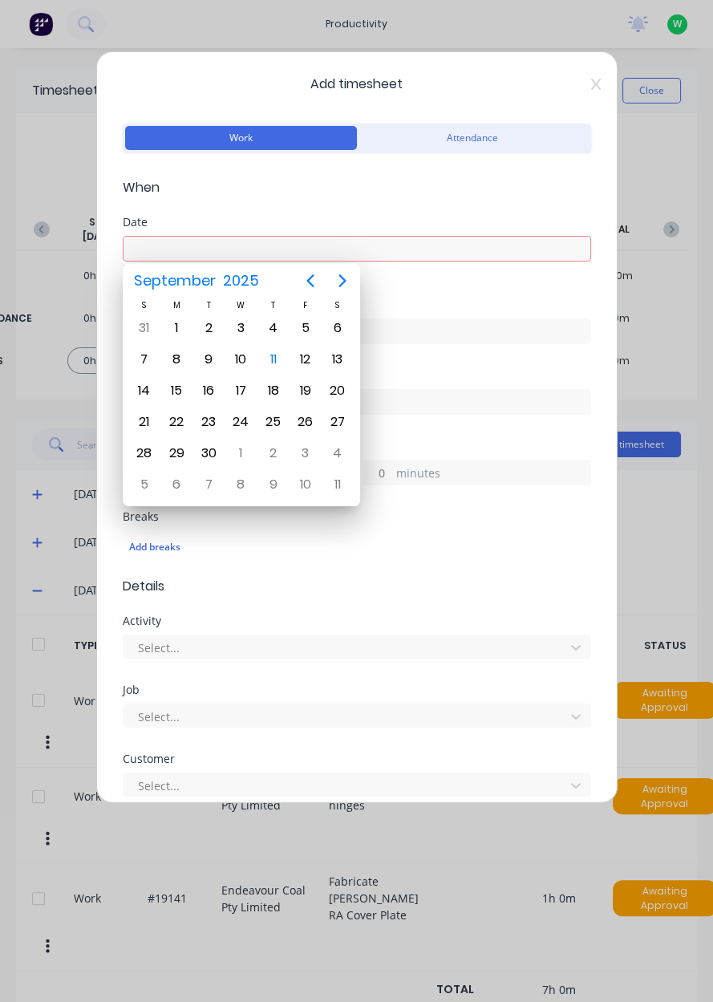
click at [244, 362] on div "10" at bounding box center [241, 359] width 24 height 24
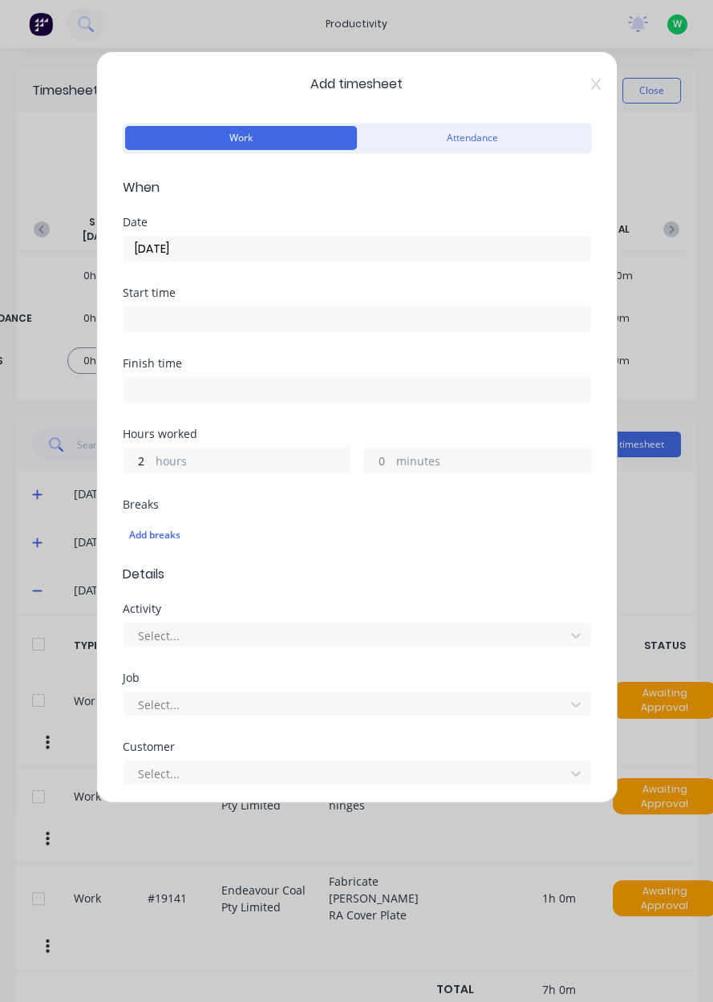
type input "[DATE]"
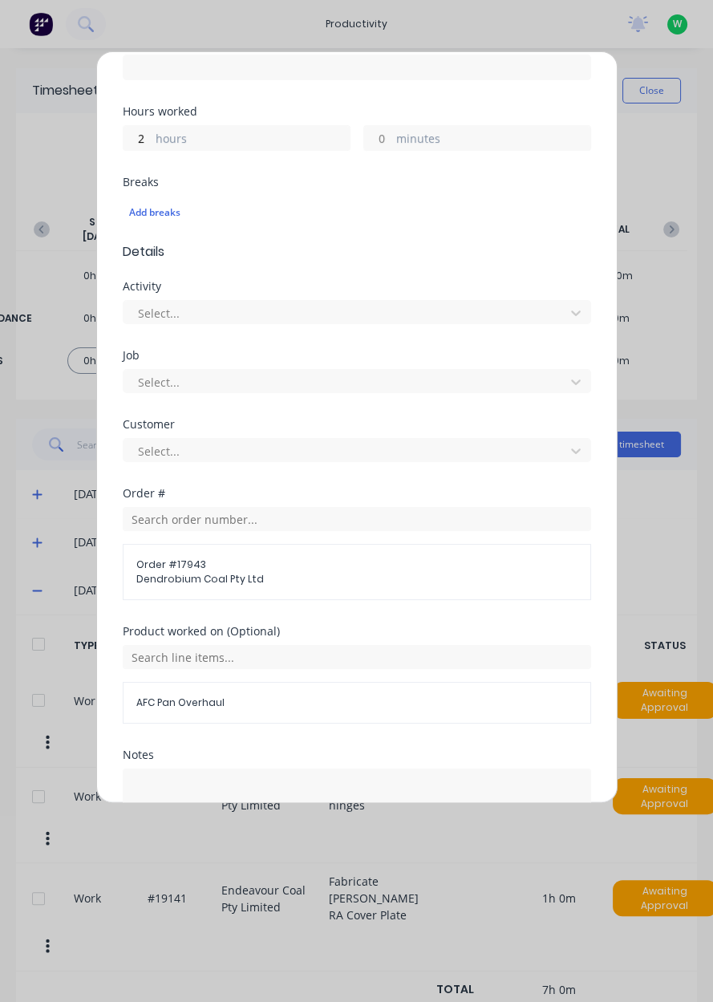
scroll to position [387, 0]
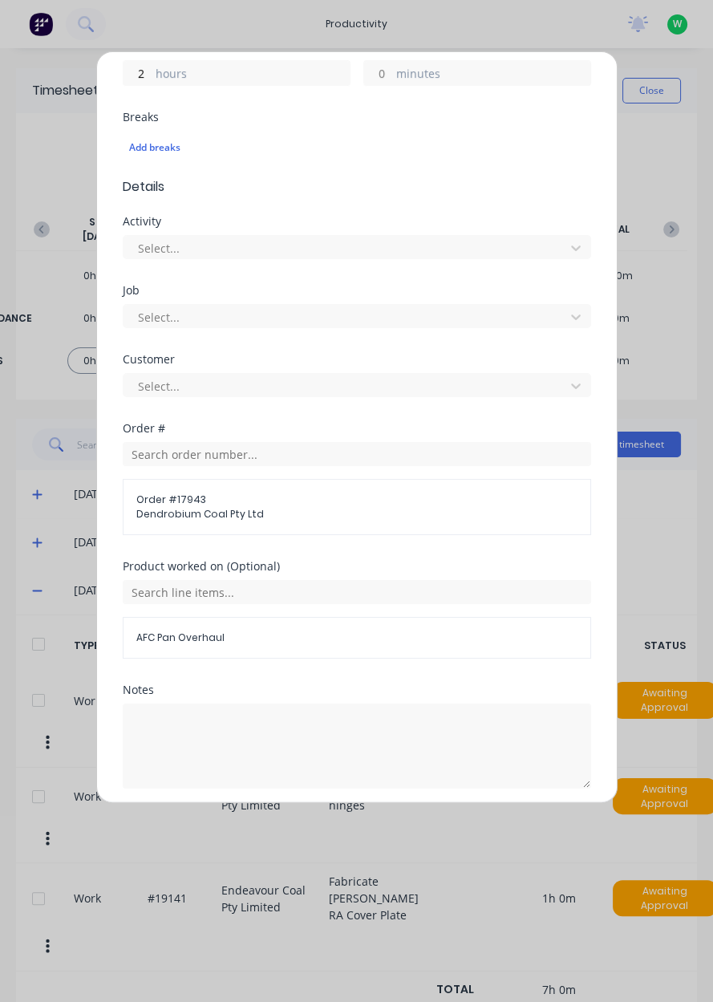
click at [343, 820] on button "Add manual time entry" at bounding box center [318, 827] width 136 height 26
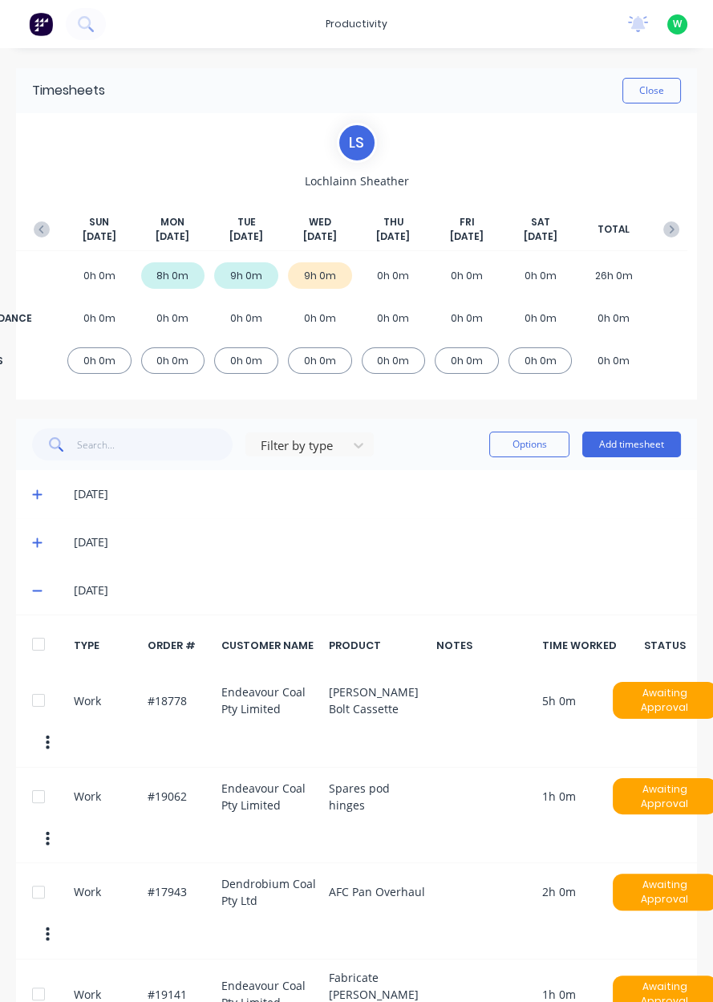
click at [660, 448] on button "Add timesheet" at bounding box center [631, 445] width 99 height 26
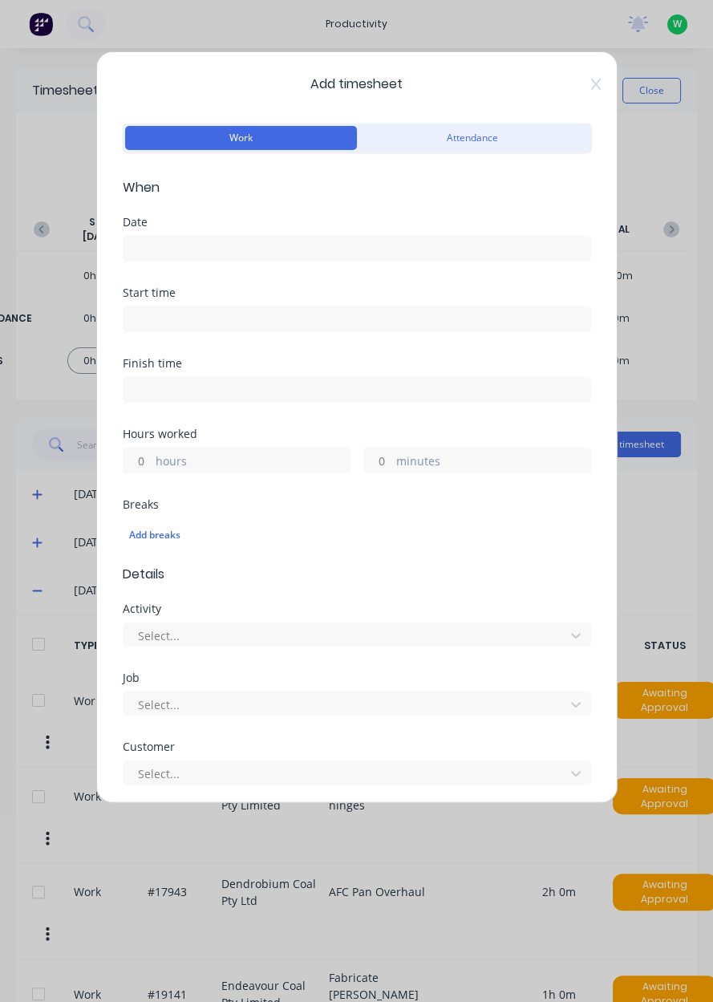
click at [196, 242] on input at bounding box center [357, 249] width 467 height 24
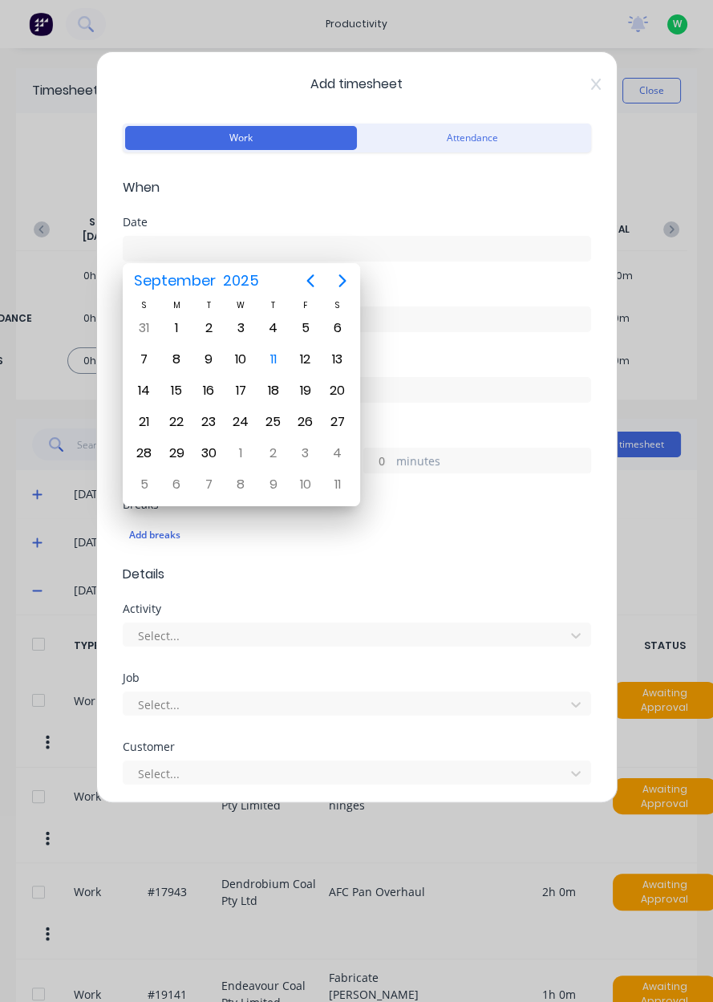
click at [279, 366] on div "11" at bounding box center [273, 359] width 24 height 24
type input "[DATE]"
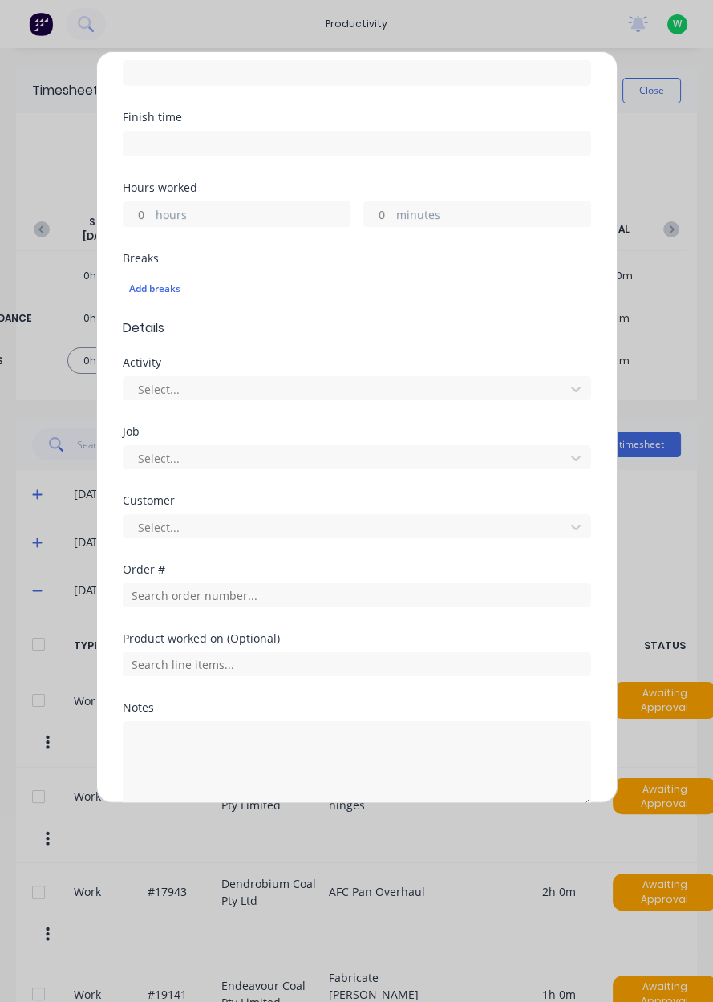
scroll to position [265, 0]
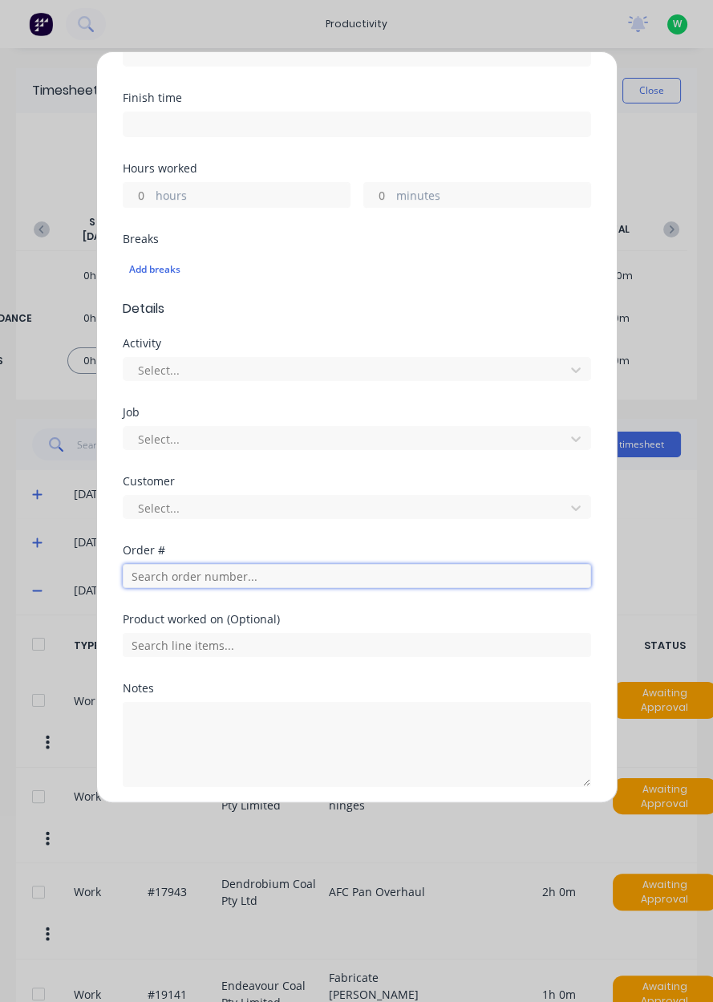
click at [166, 579] on input "text" at bounding box center [357, 576] width 468 height 24
type input "17943"
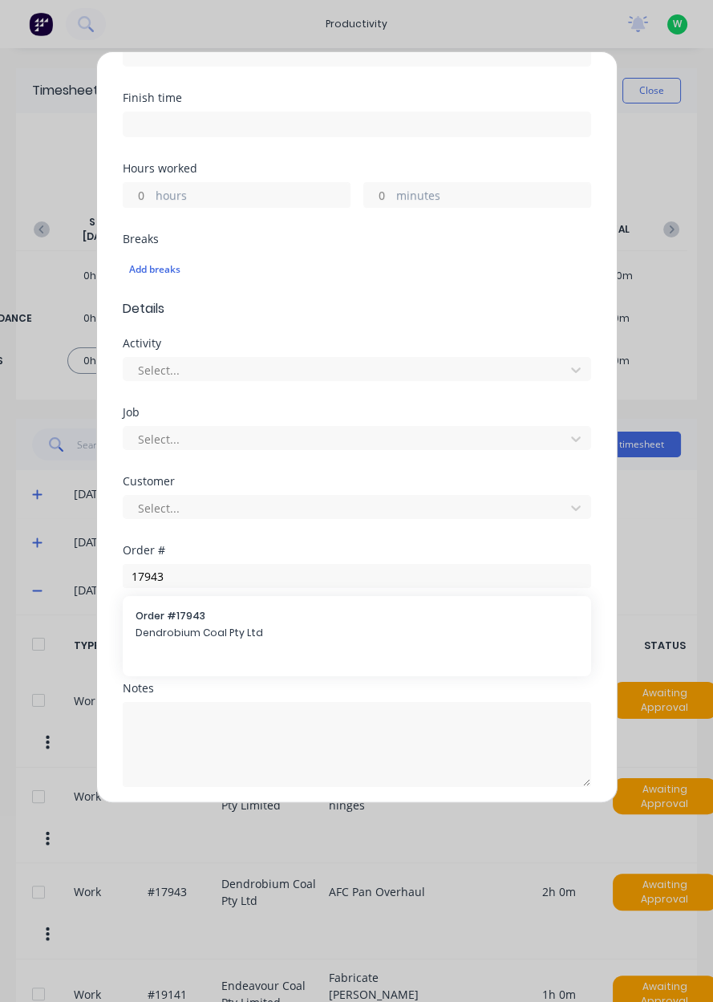
click at [319, 632] on span "Dendrobium Coal Pty Ltd" at bounding box center [357, 633] width 443 height 14
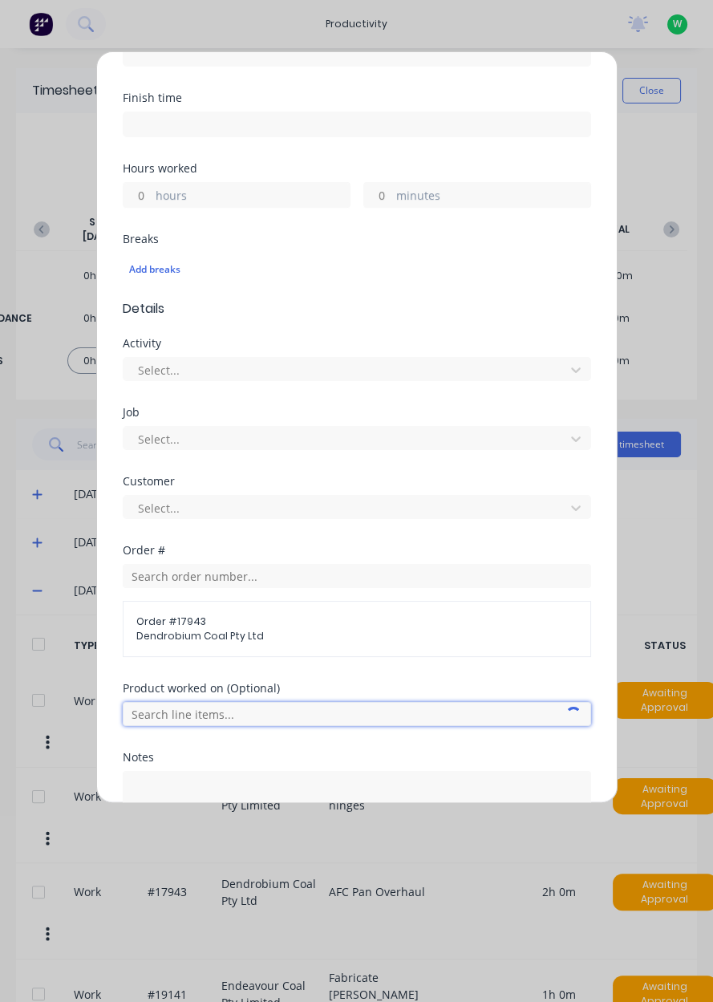
click at [243, 712] on input "text" at bounding box center [357, 714] width 468 height 24
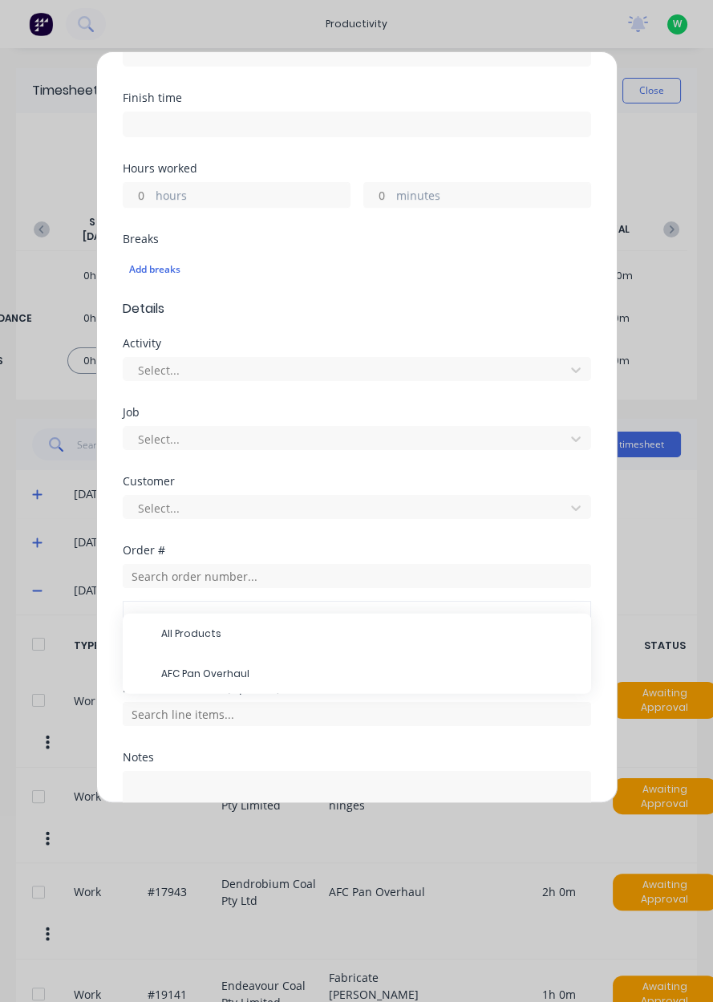
click at [276, 671] on span "AFC Pan Overhaul" at bounding box center [369, 674] width 417 height 14
click at [140, 191] on input "hours" at bounding box center [138, 195] width 28 height 24
type input "2"
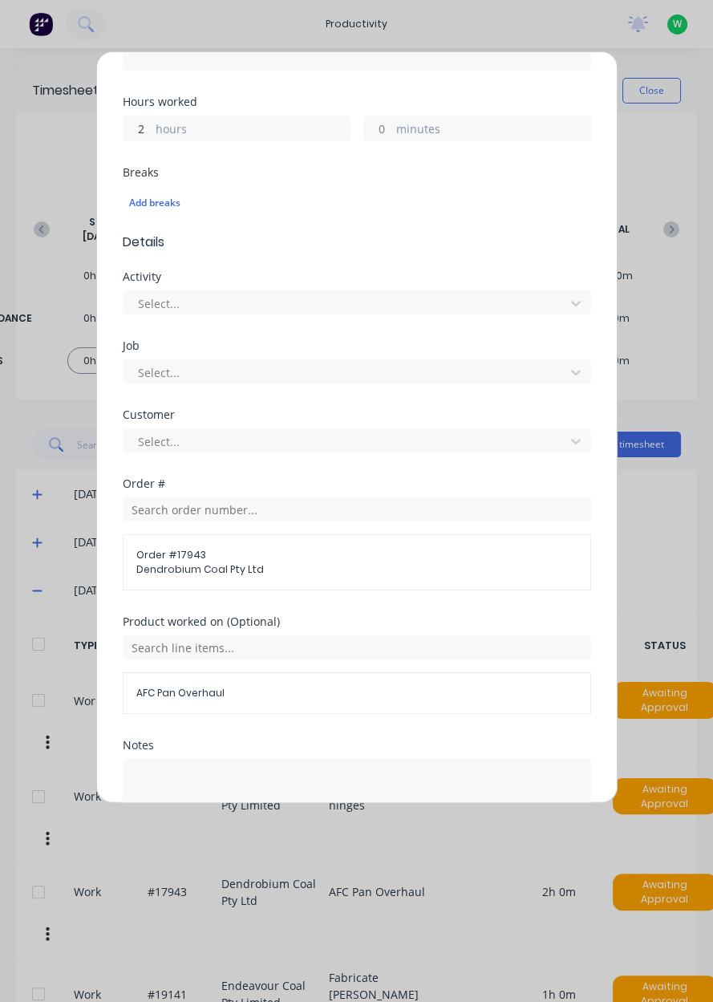
scroll to position [387, 0]
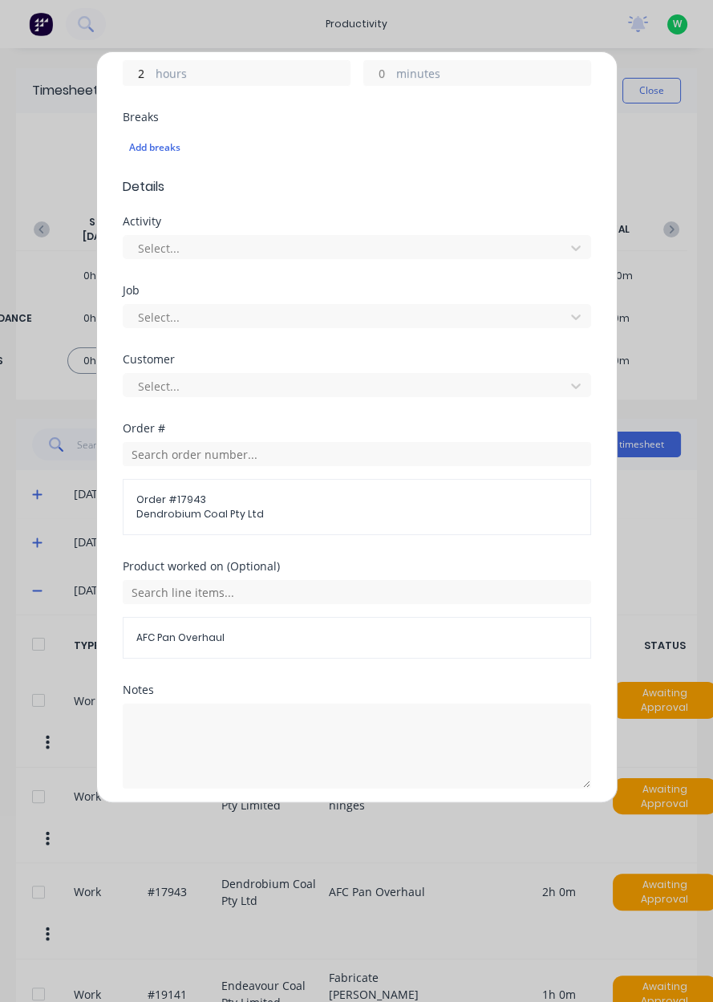
click at [340, 800] on div "Notes" at bounding box center [357, 749] width 468 height 130
click at [352, 827] on button "Add manual time entry" at bounding box center [318, 827] width 136 height 26
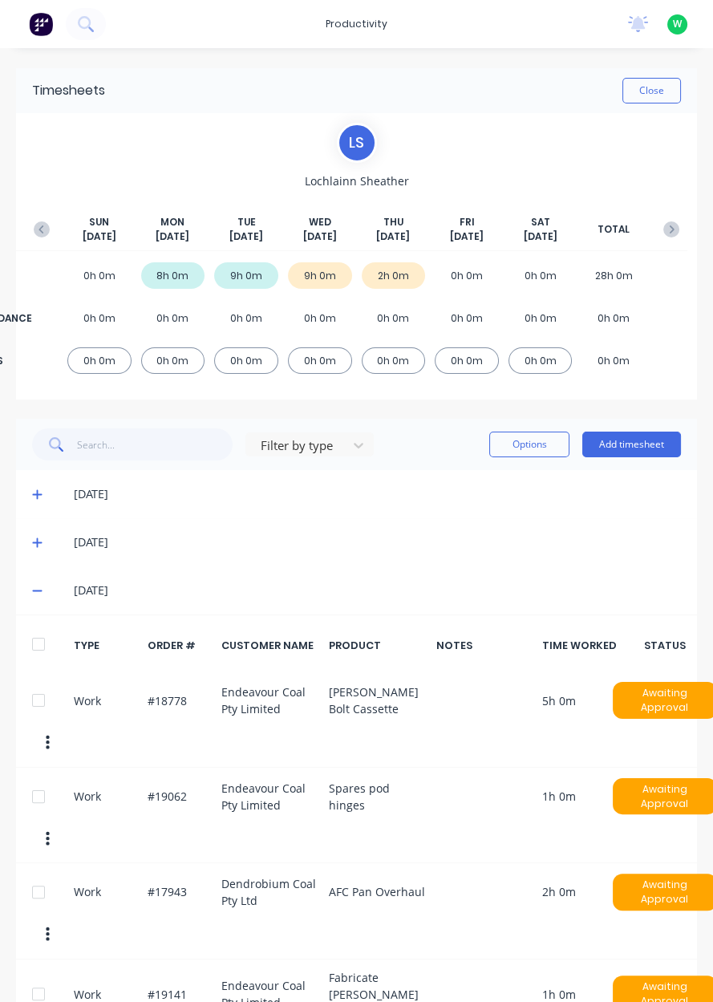
click at [641, 449] on button "Add timesheet" at bounding box center [631, 445] width 99 height 26
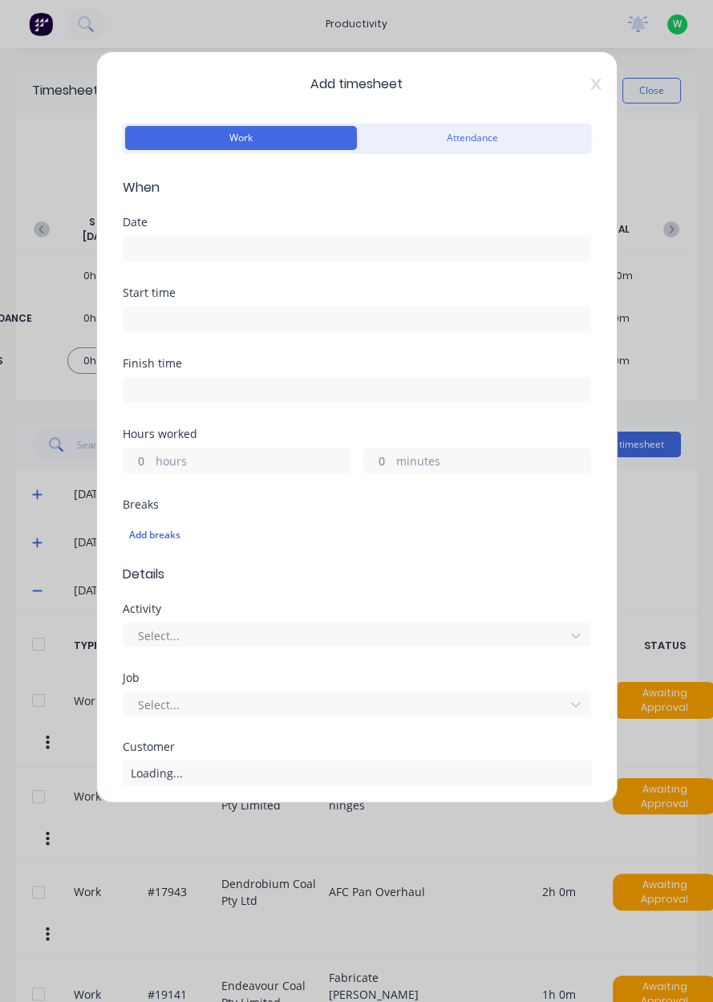
click at [598, 80] on icon at bounding box center [595, 84] width 10 height 11
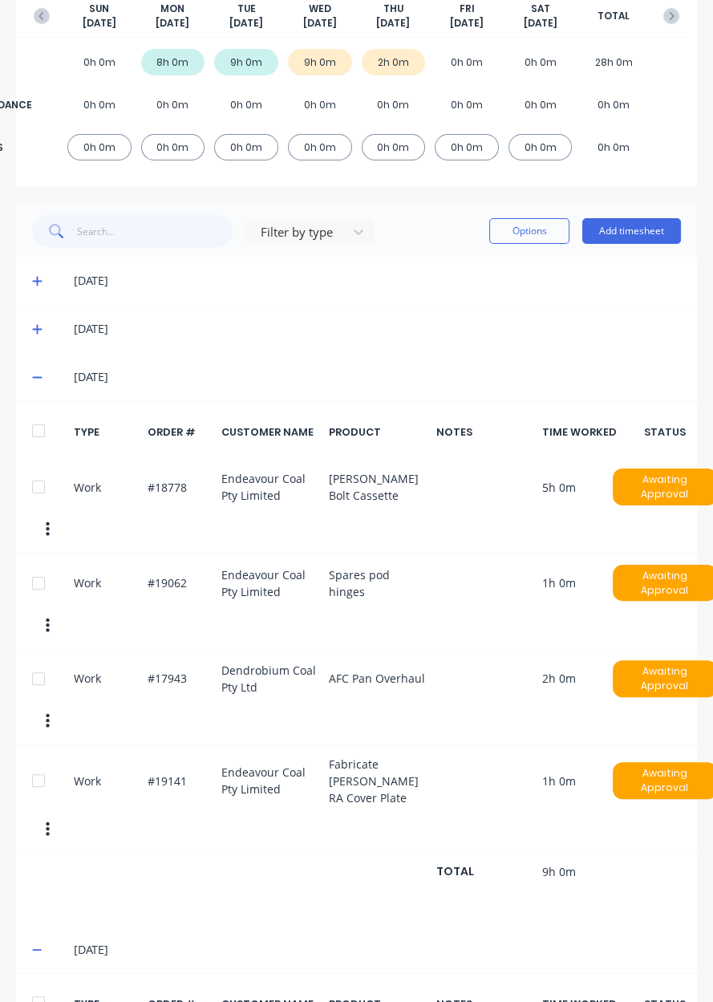
scroll to position [315, 0]
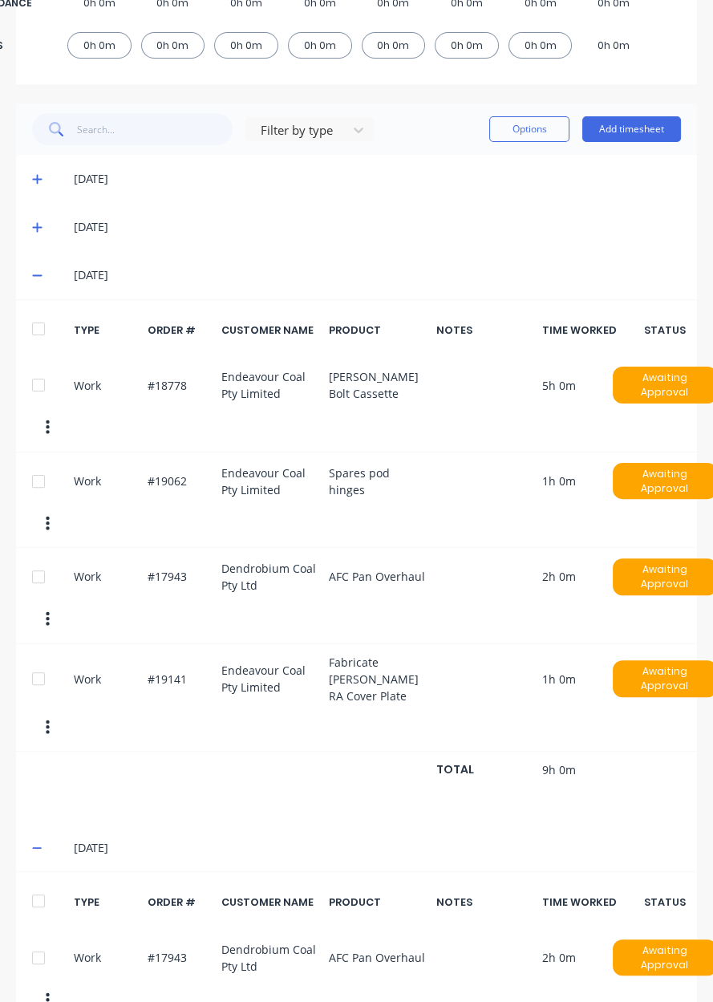
click at [38, 942] on div at bounding box center [38, 958] width 32 height 32
click at [541, 128] on button "Options" at bounding box center [529, 129] width 80 height 26
click at [479, 236] on div "Delete" at bounding box center [494, 234] width 124 height 23
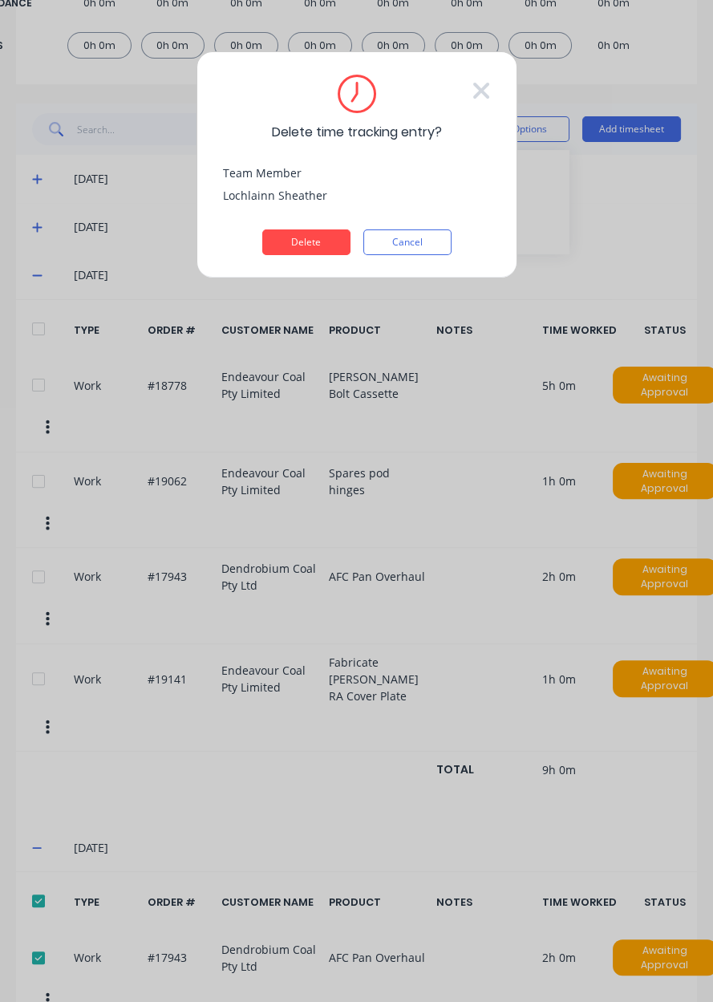
click at [320, 245] on button "Delete" at bounding box center [306, 242] width 88 height 26
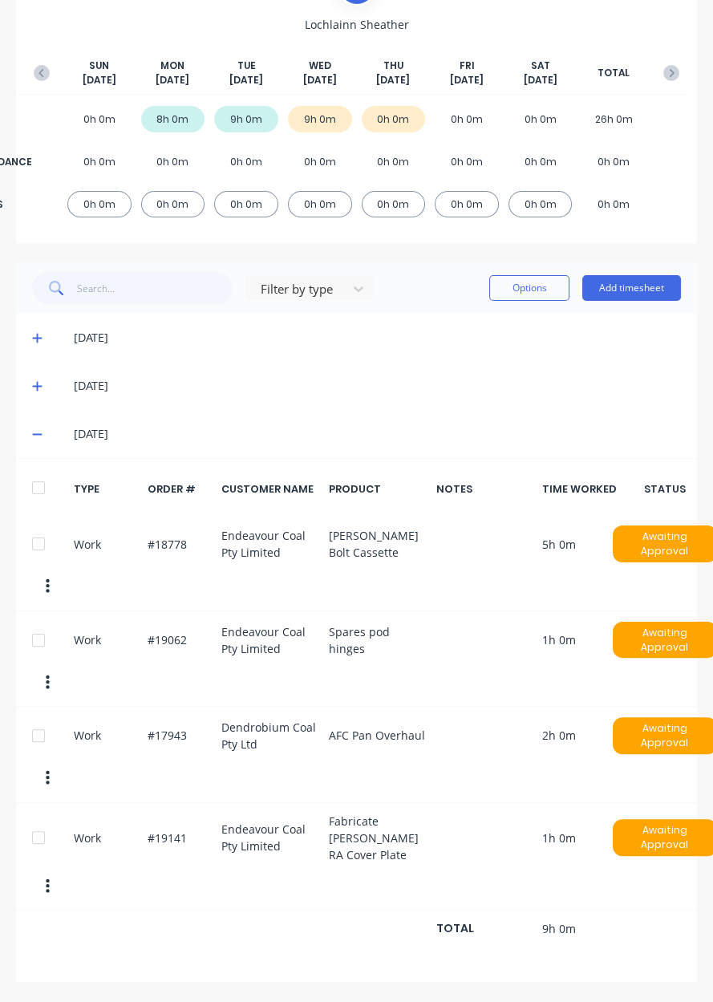
scroll to position [48, 0]
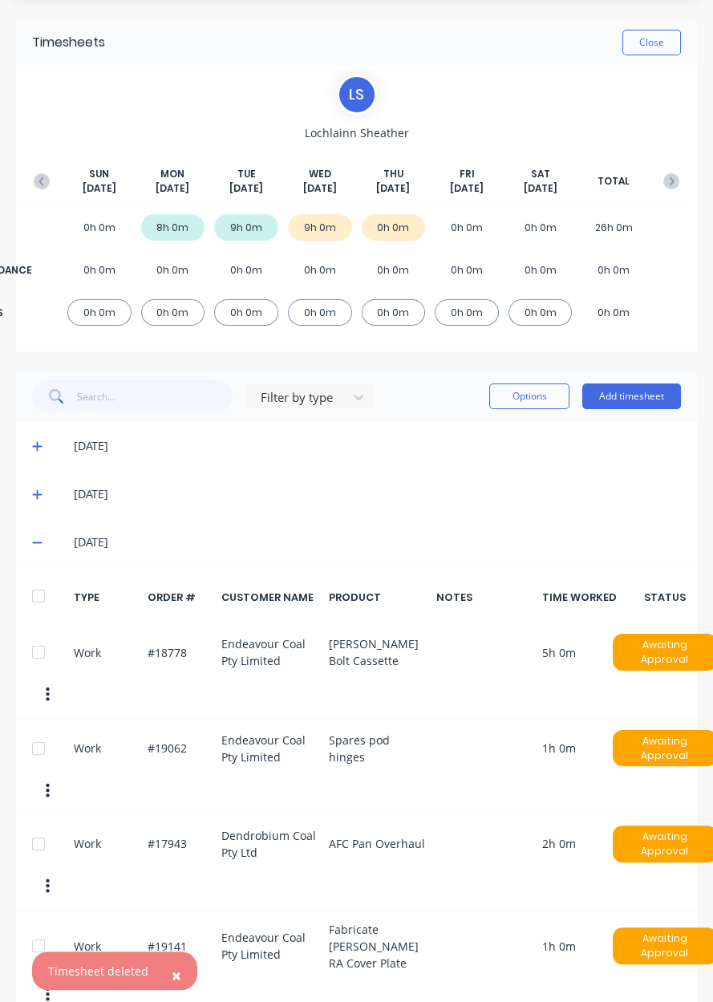
click at [642, 396] on button "Add timesheet" at bounding box center [631, 396] width 99 height 26
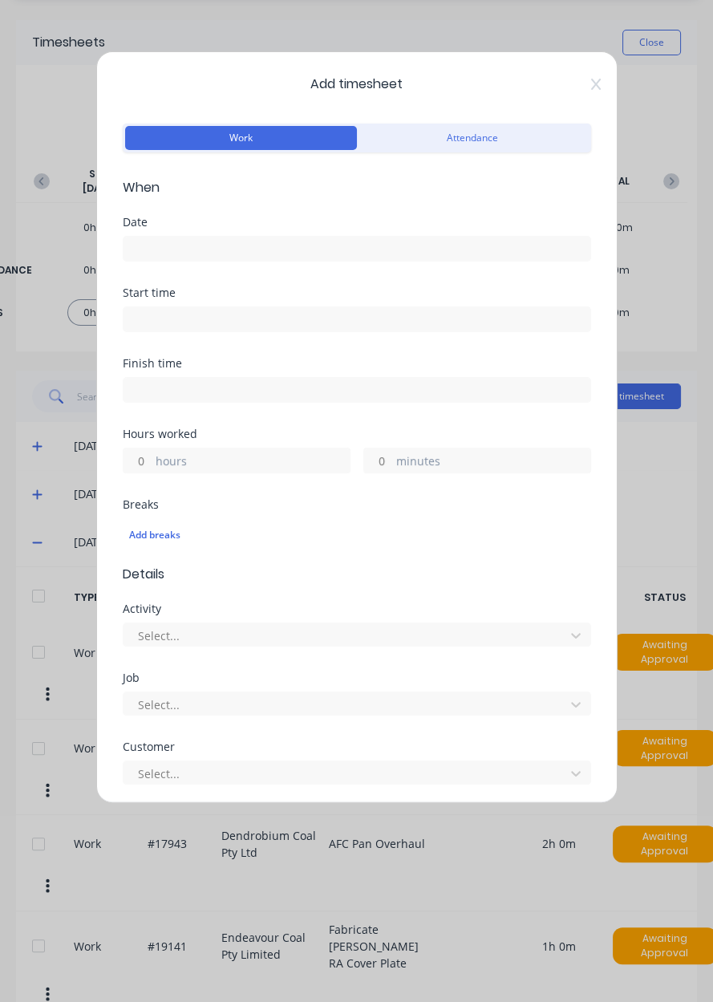
click at [142, 459] on input "hours" at bounding box center [138, 460] width 28 height 24
type input "7"
click at [294, 214] on form "Work Attendance When Date Start time Finish time Hours worked 7 hours minutes B…" at bounding box center [357, 612] width 468 height 984
click at [257, 258] on label at bounding box center [357, 249] width 468 height 26
click at [257, 258] on input at bounding box center [357, 249] width 467 height 24
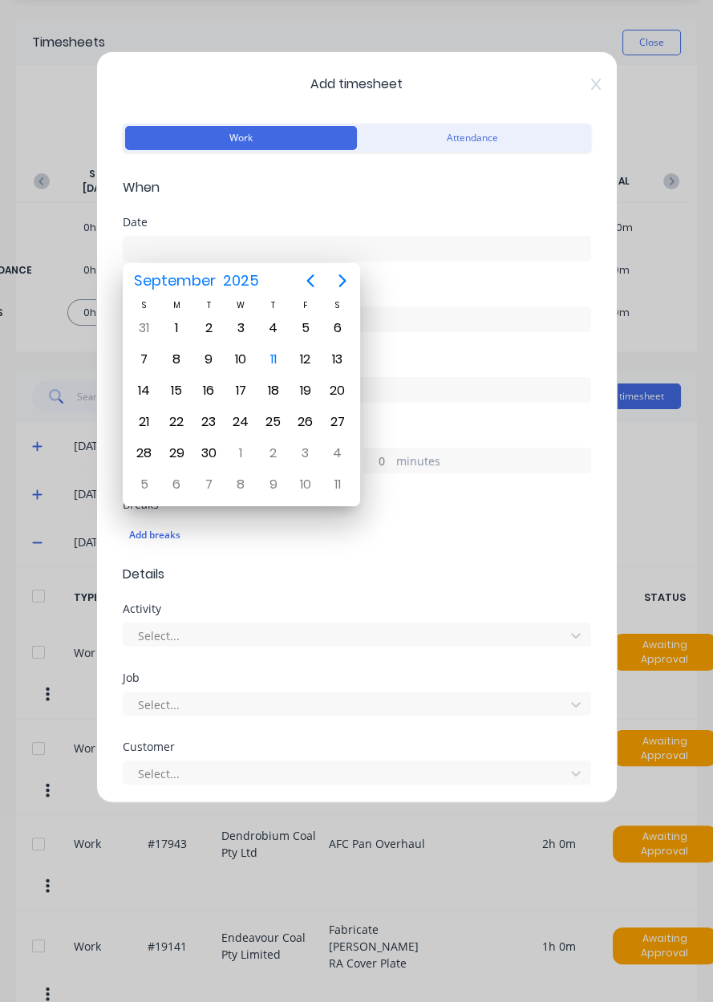
click at [275, 370] on div "11" at bounding box center [273, 359] width 32 height 30
type input "[DATE]"
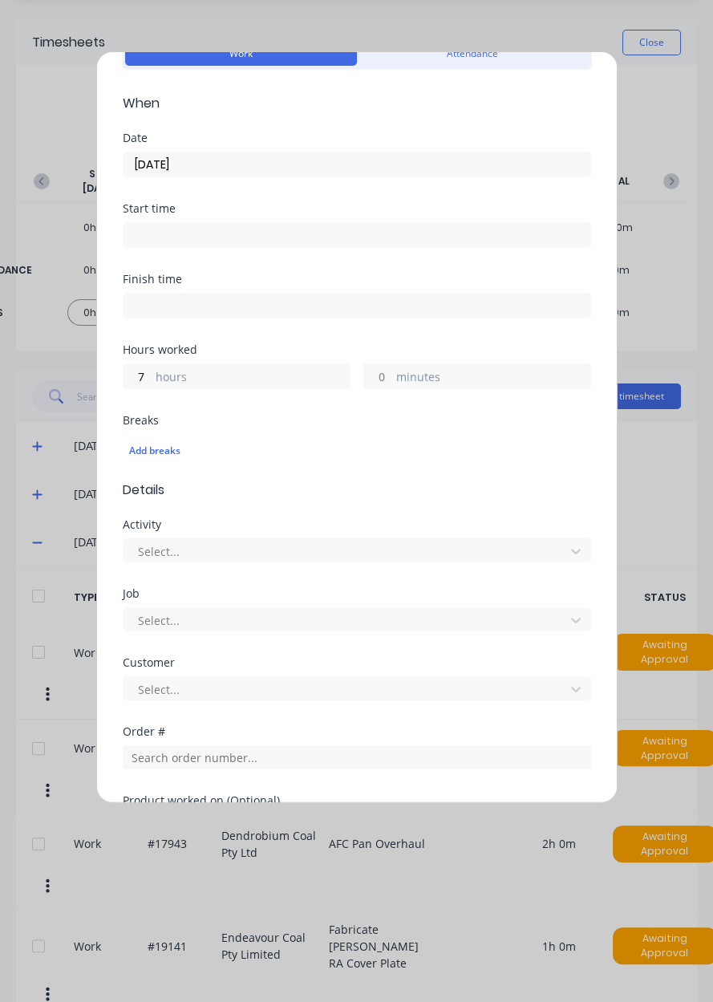
scroll to position [90, 0]
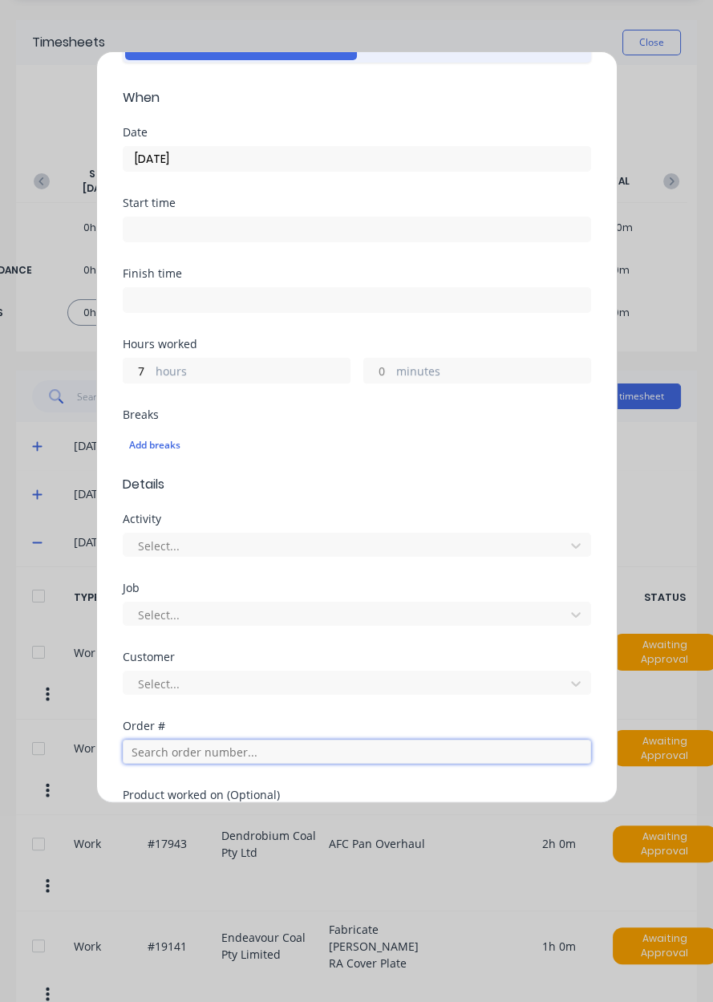
click at [188, 744] on input "text" at bounding box center [357, 752] width 468 height 24
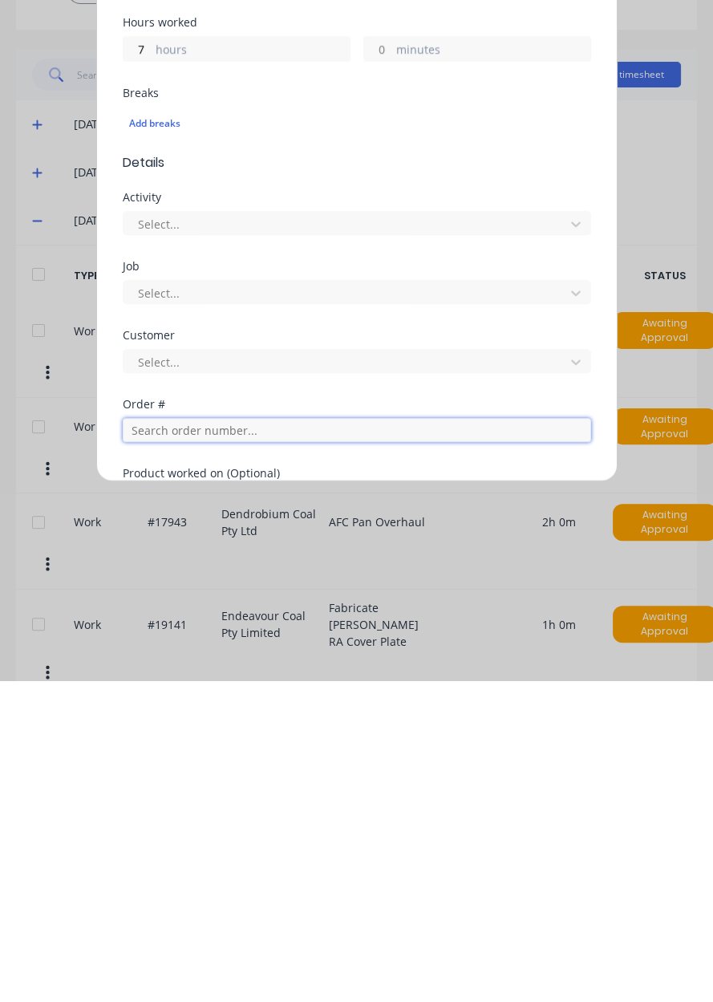
scroll to position [0, 0]
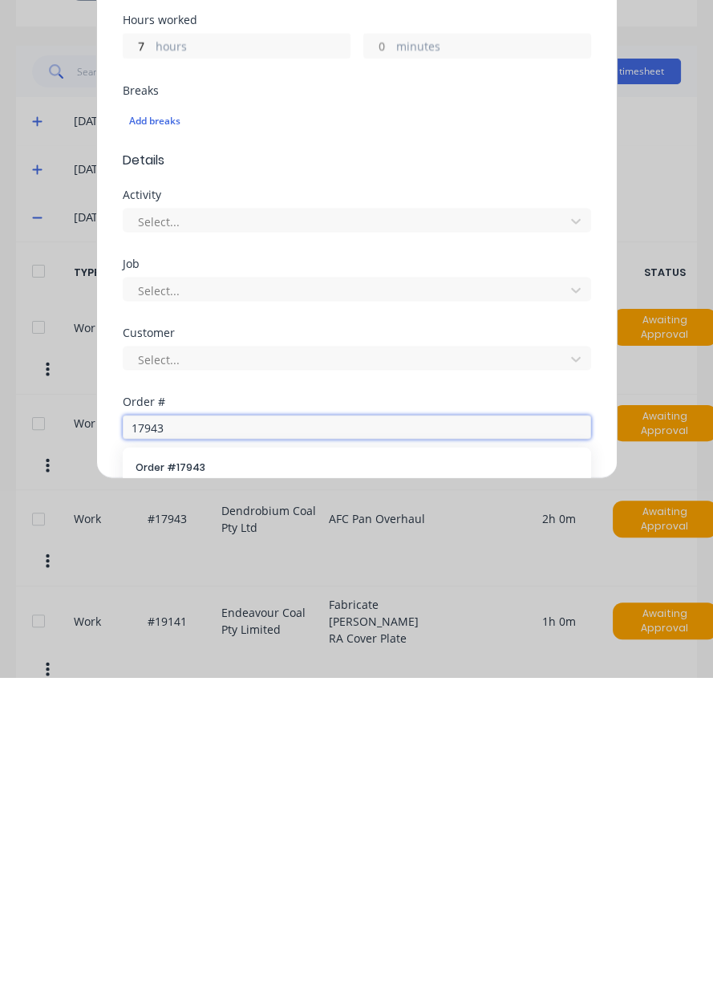
type input "17943"
click at [258, 797] on div "Order # 17943 Dendrobium Coal Pty Ltd" at bounding box center [357, 801] width 443 height 34
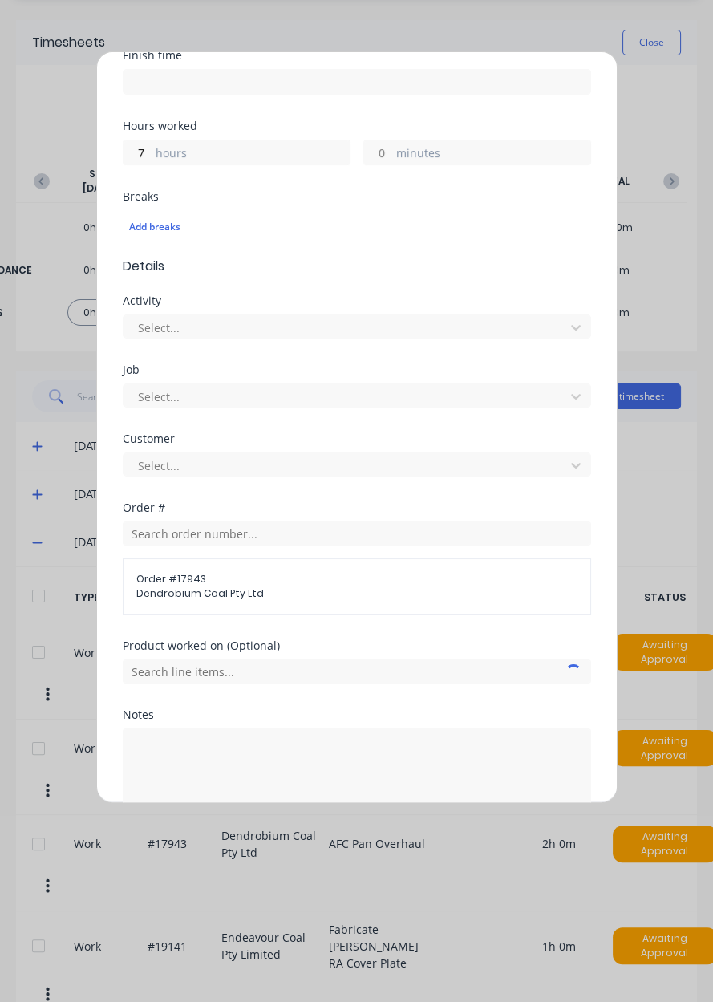
scroll to position [309, 0]
click at [249, 671] on input "text" at bounding box center [357, 671] width 468 height 24
click at [222, 623] on span "AFC Pan Overhaul" at bounding box center [369, 630] width 417 height 14
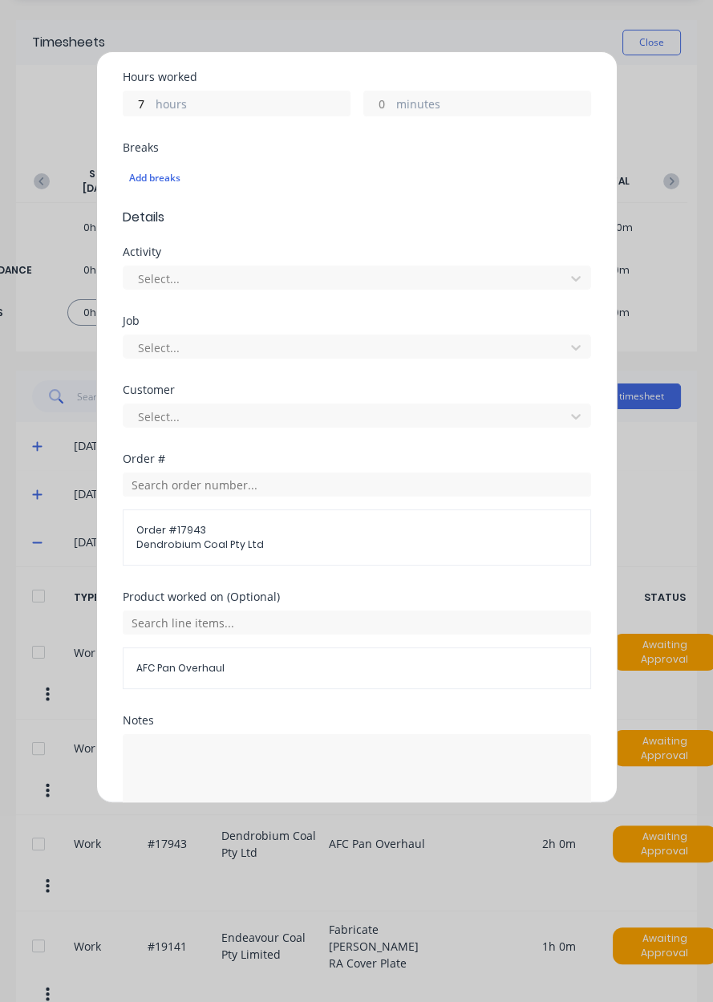
scroll to position [387, 0]
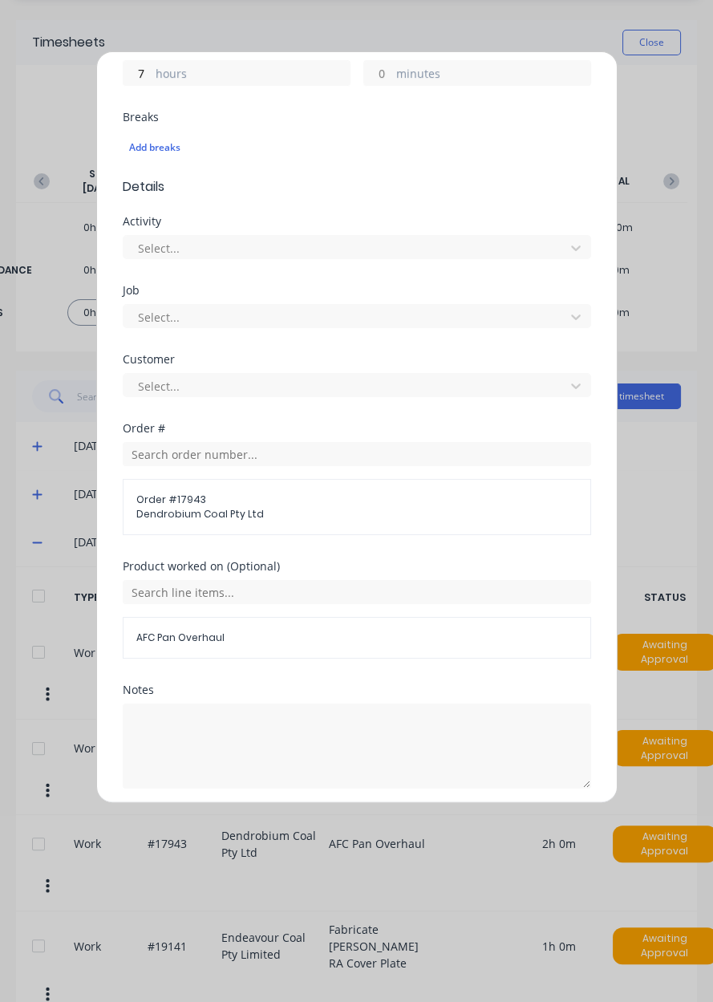
click at [283, 826] on button "Add manual time entry" at bounding box center [318, 827] width 136 height 26
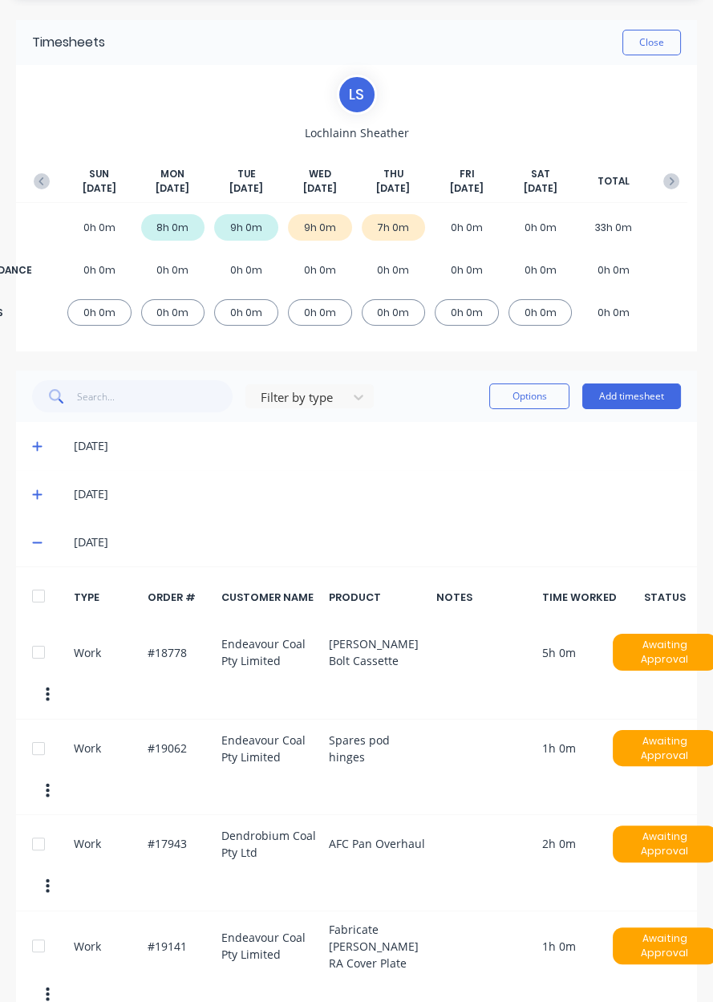
click at [632, 399] on button "Add timesheet" at bounding box center [631, 396] width 99 height 26
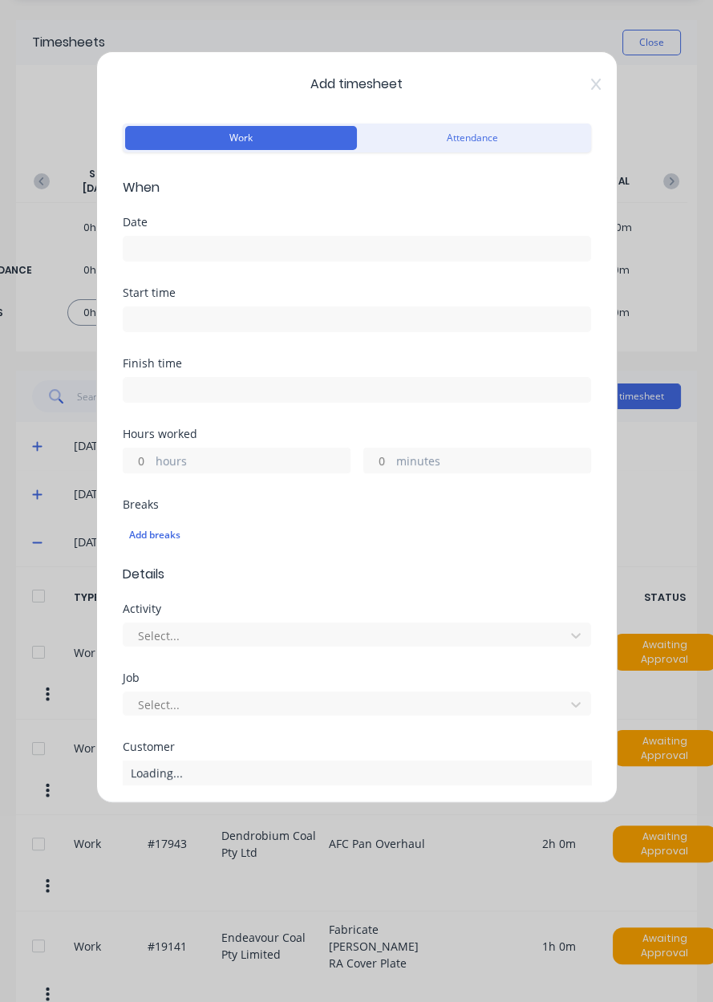
click at [211, 245] on input at bounding box center [357, 249] width 467 height 24
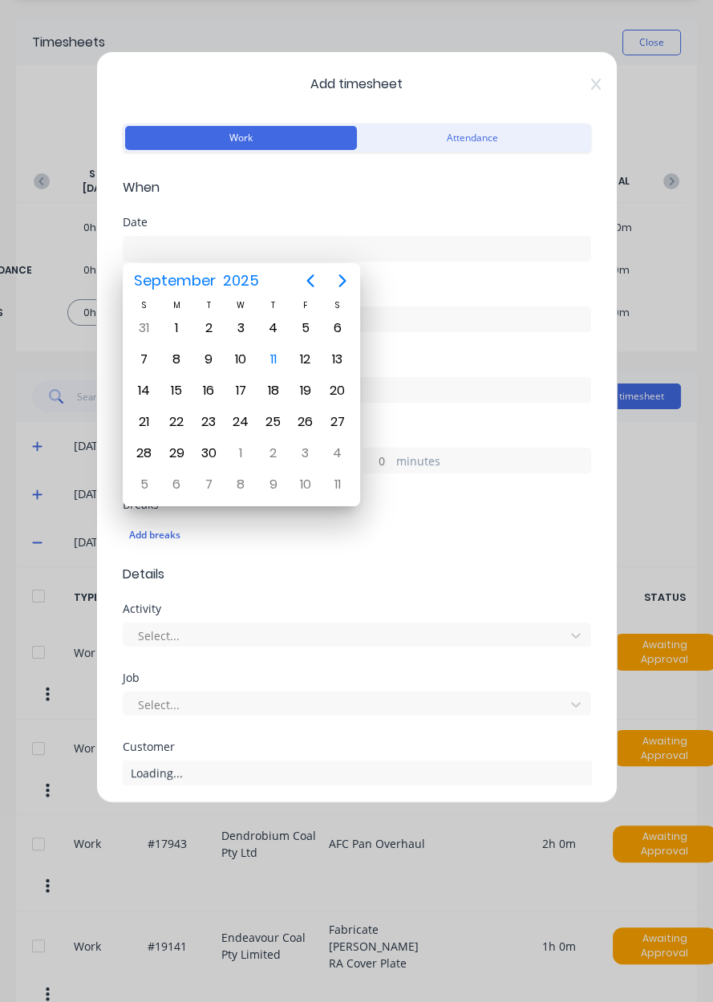
click at [275, 358] on div "11" at bounding box center [273, 359] width 24 height 24
type input "[DATE]"
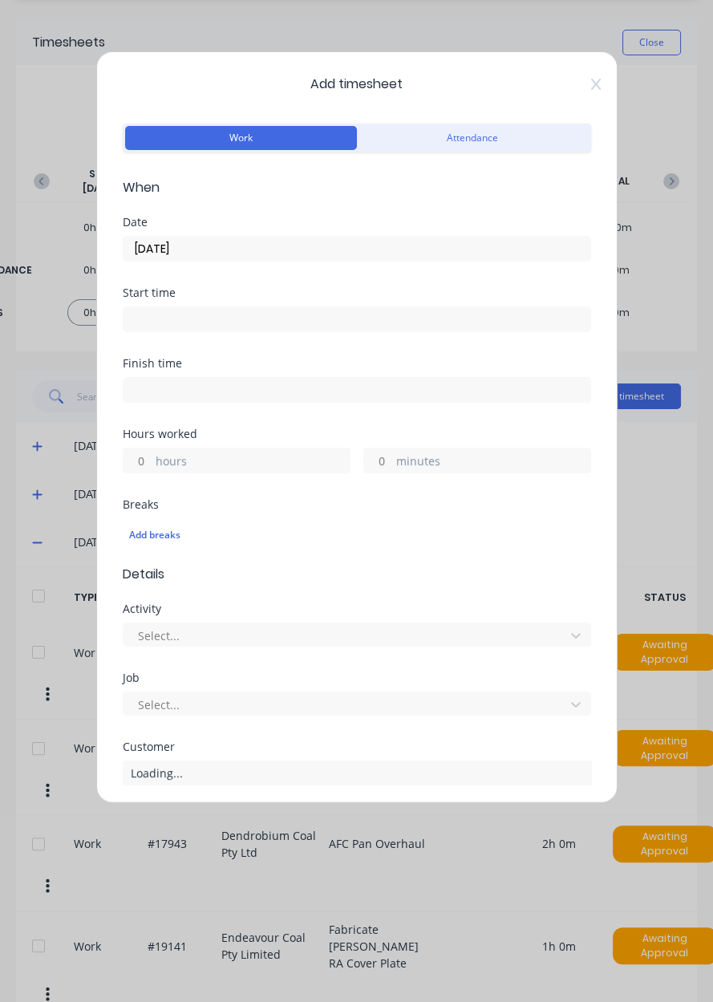
click at [158, 453] on label "hours" at bounding box center [253, 462] width 194 height 20
click at [152, 453] on input "hours" at bounding box center [138, 460] width 28 height 24
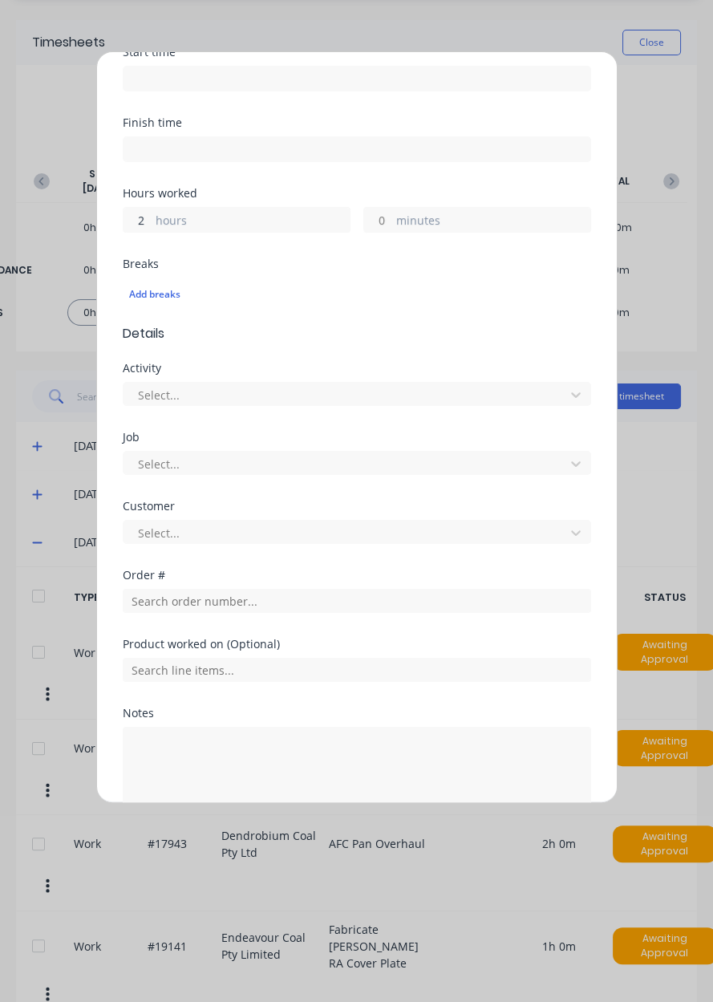
scroll to position [265, 0]
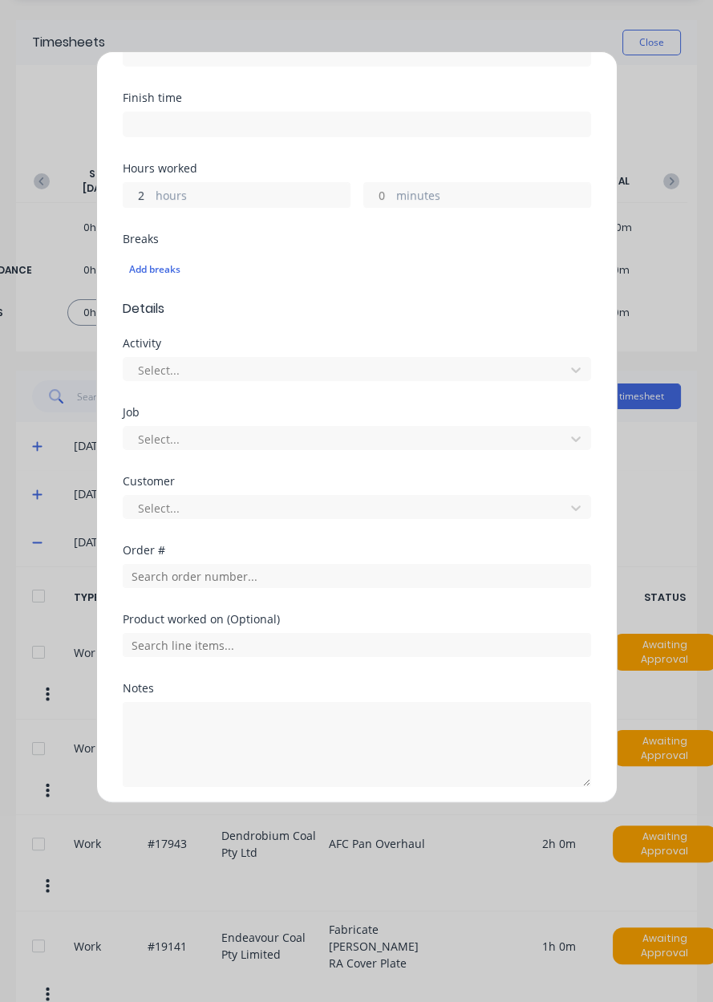
type input "2"
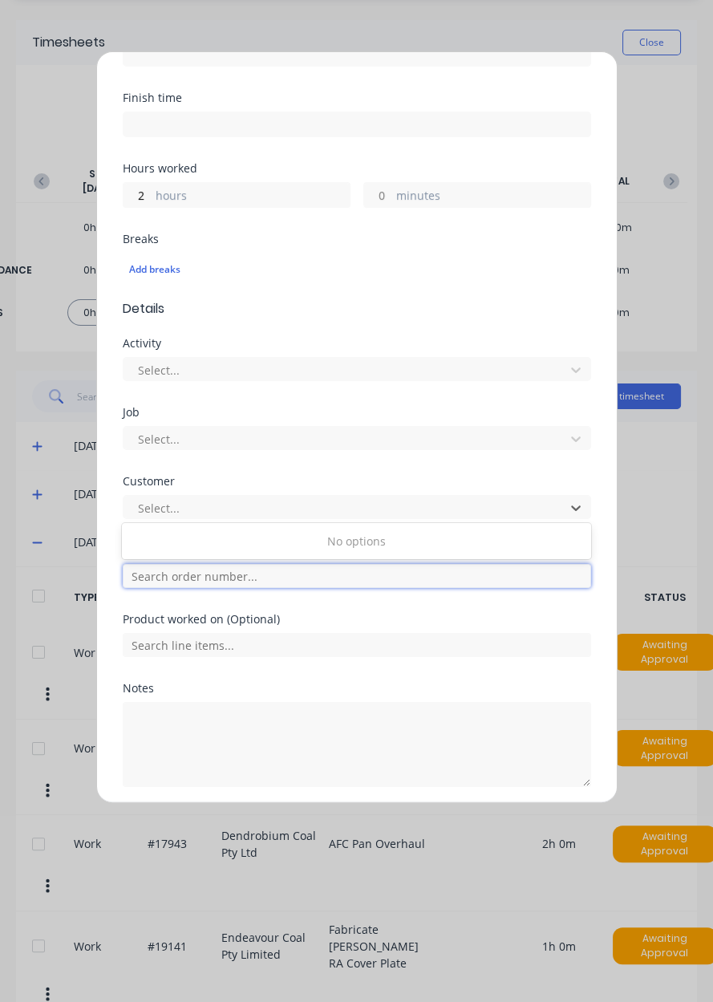
click at [222, 569] on input "text" at bounding box center [357, 576] width 468 height 24
type input "18778"
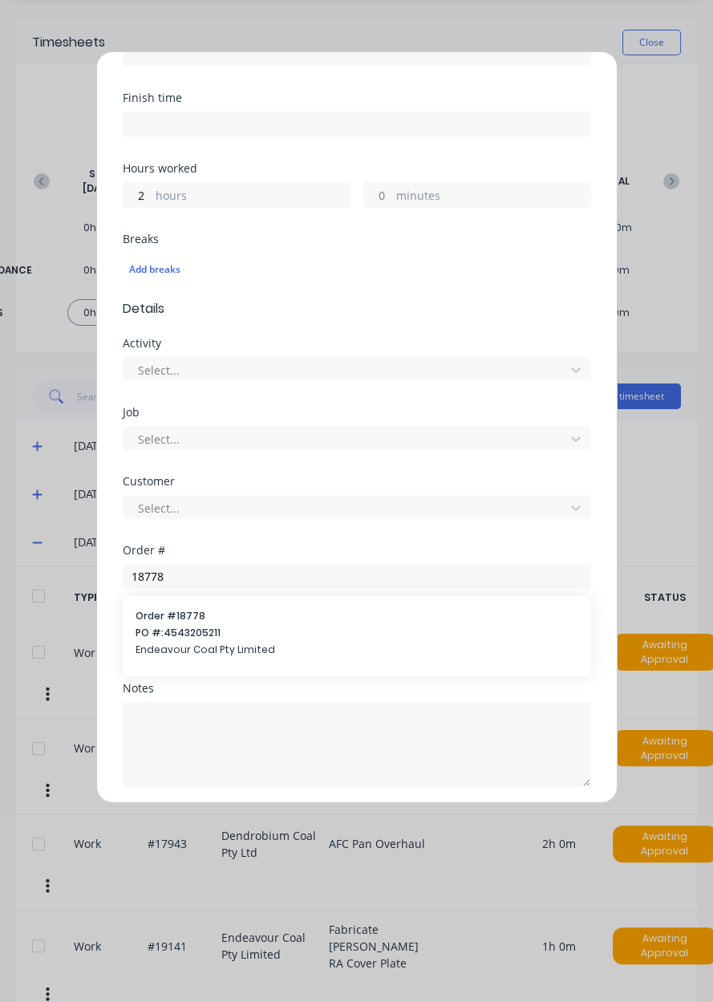
click at [269, 634] on span "PO #: 4543205211" at bounding box center [357, 633] width 443 height 14
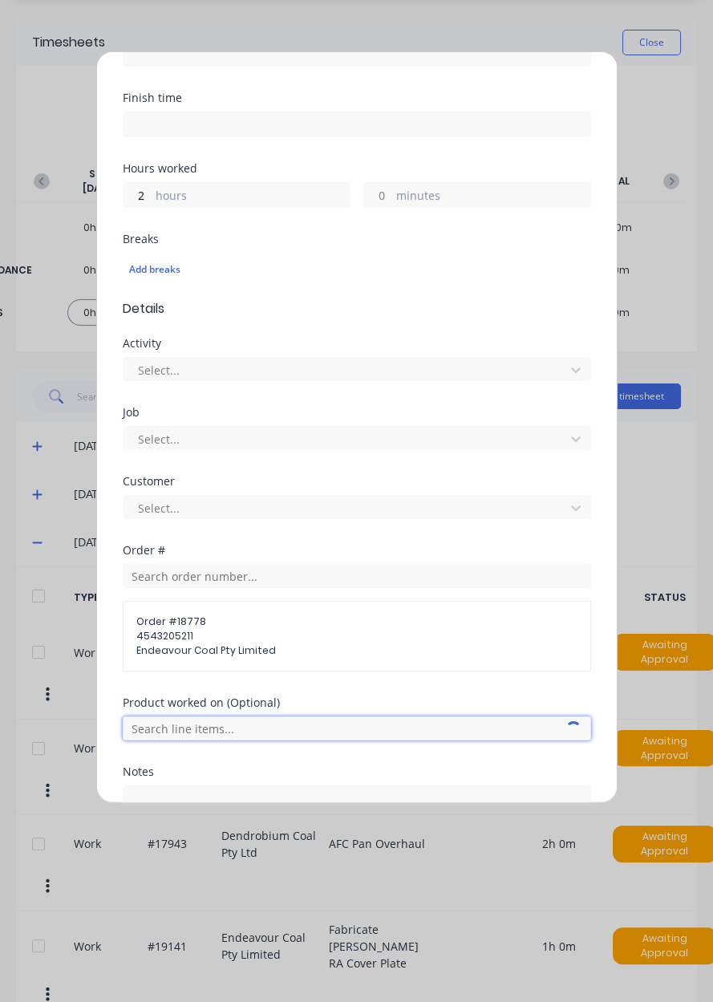
click at [257, 719] on input "text" at bounding box center [357, 728] width 468 height 24
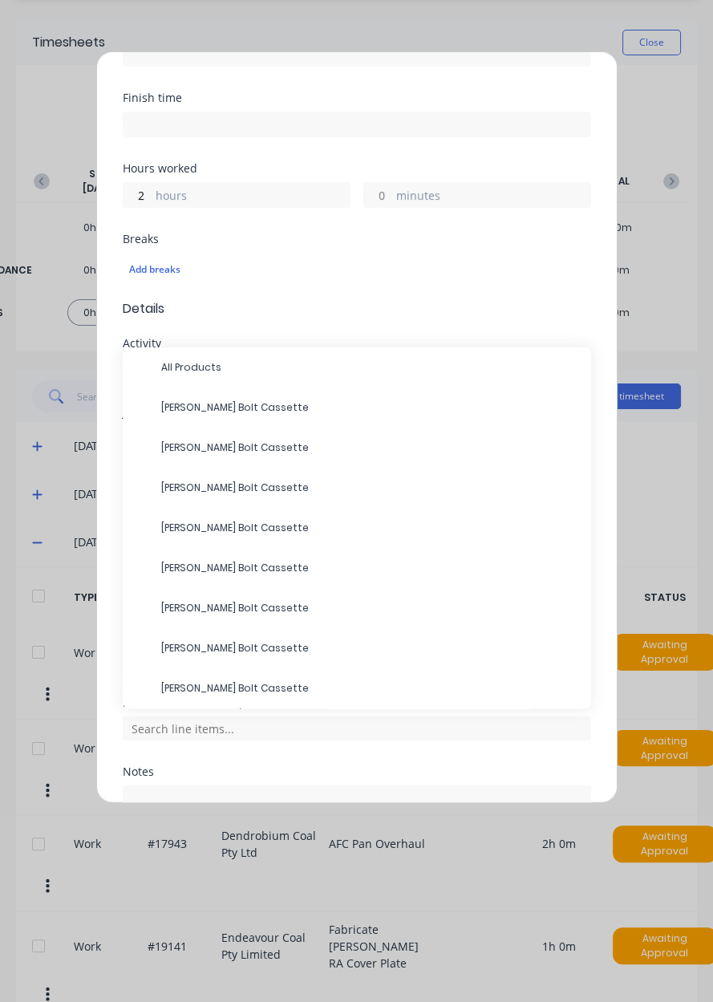
click at [279, 681] on span "[PERSON_NAME] Bolt Cassette" at bounding box center [369, 688] width 417 height 14
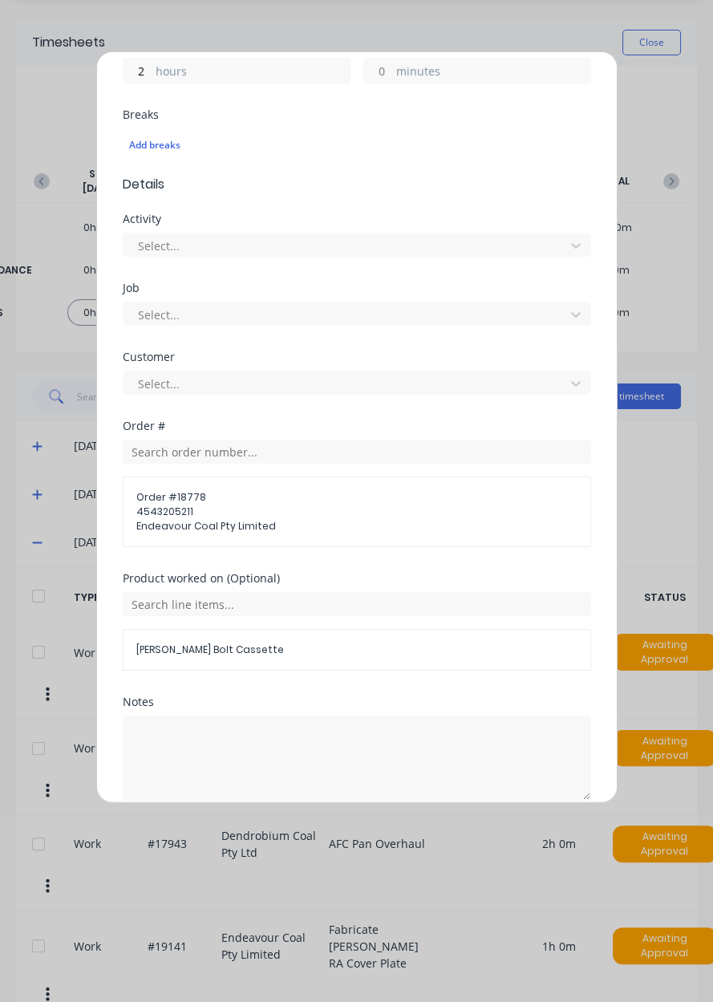
scroll to position [403, 0]
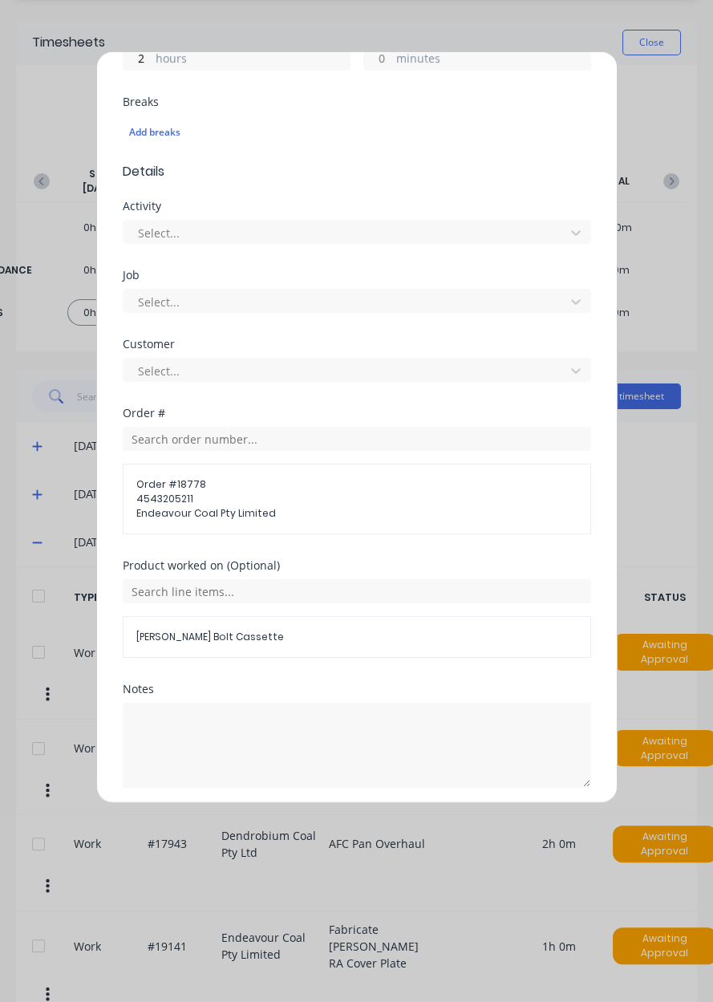
click at [335, 829] on button "Add manual time entry" at bounding box center [318, 826] width 136 height 26
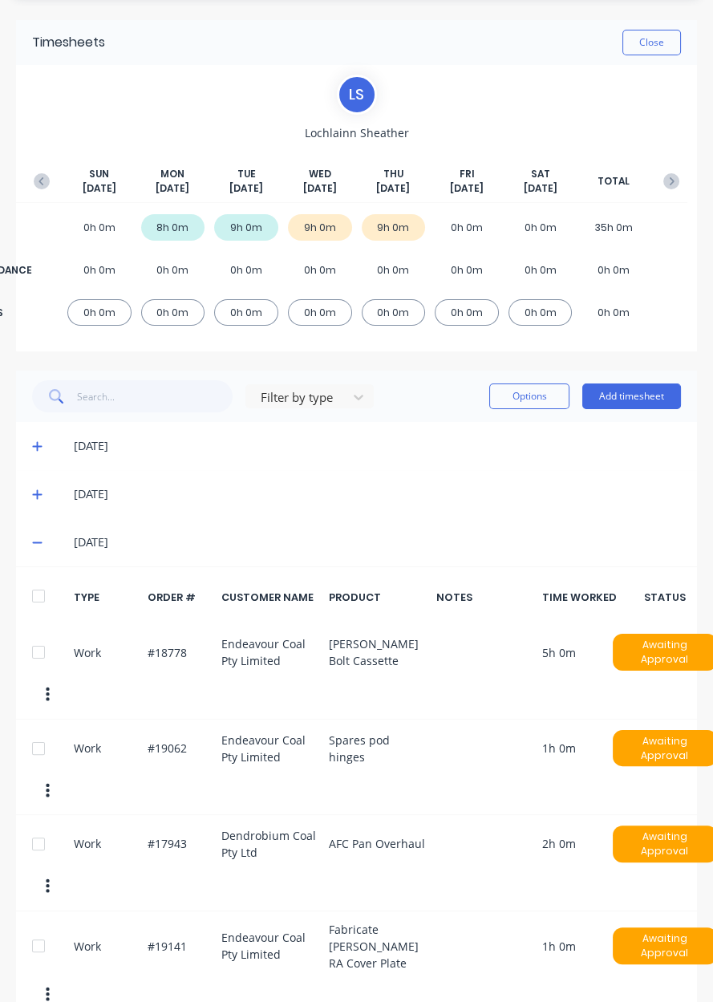
click at [49, 930] on div at bounding box center [38, 946] width 32 height 32
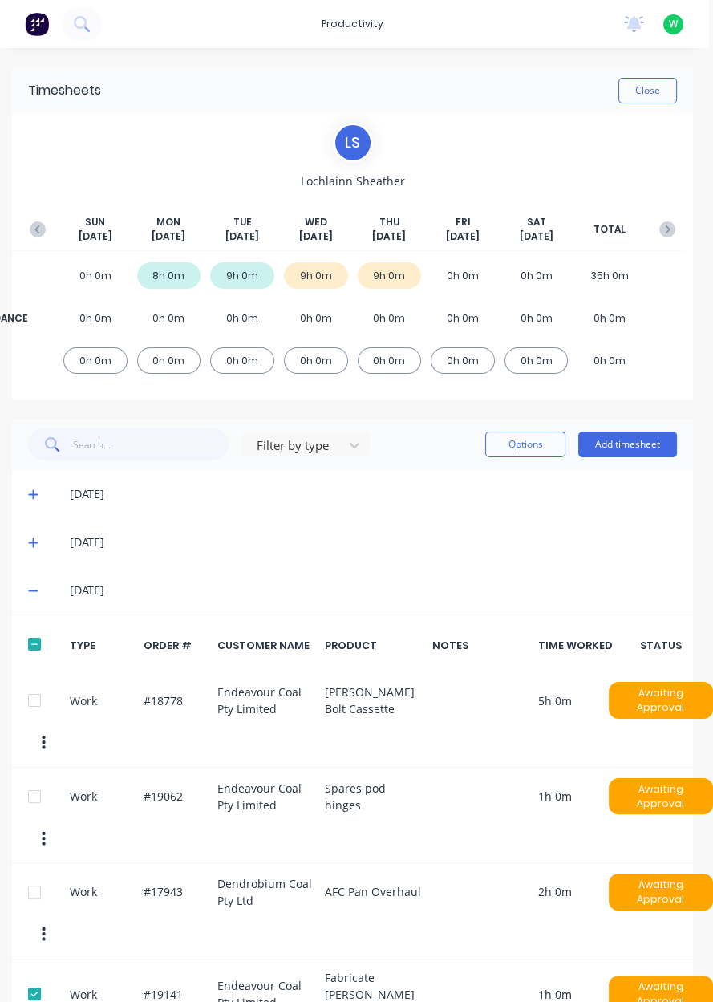
click at [537, 440] on button "Options" at bounding box center [525, 445] width 80 height 26
click at [296, 527] on div "[DATE]" at bounding box center [352, 542] width 681 height 48
click at [383, 364] on div "0h 0m" at bounding box center [390, 360] width 64 height 26
click at [403, 374] on div "BREAKS 0h 0m 0h 0m 0h 0m 0h 0m 0h 0m 0h 0m 0h 0m 0h 0m" at bounding box center [353, 360] width 662 height 36
click at [391, 325] on div "0h 0m" at bounding box center [390, 318] width 64 height 26
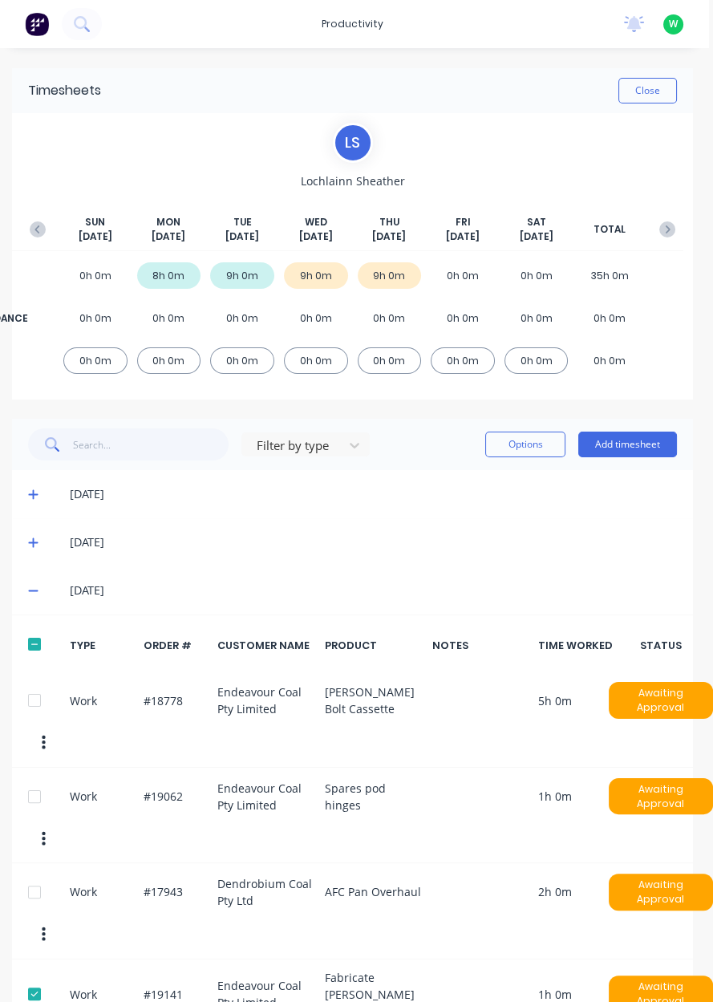
click at [393, 318] on div "0h 0m" at bounding box center [390, 318] width 64 height 26
click at [648, 91] on button "Close" at bounding box center [647, 91] width 59 height 26
